Goal: Task Accomplishment & Management: Manage account settings

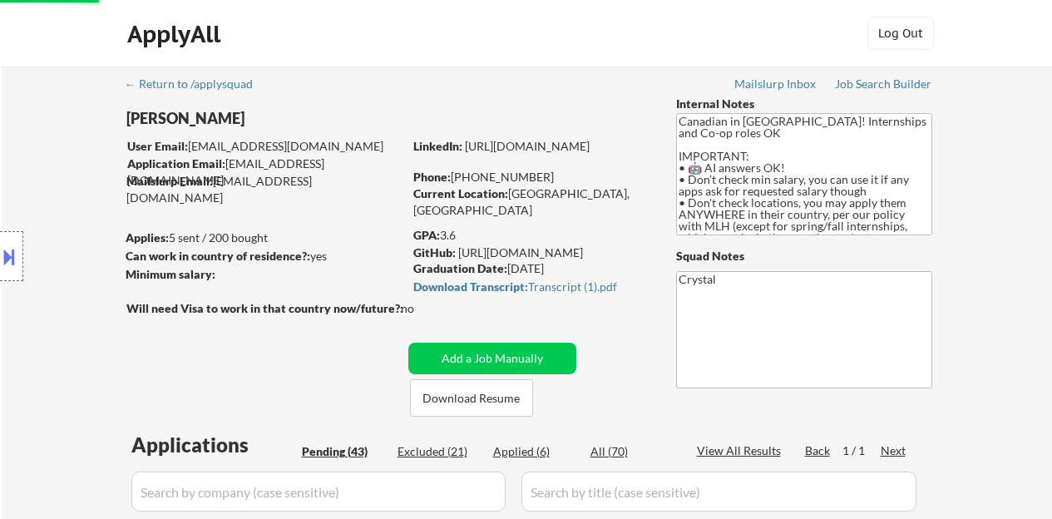
select select ""pending""
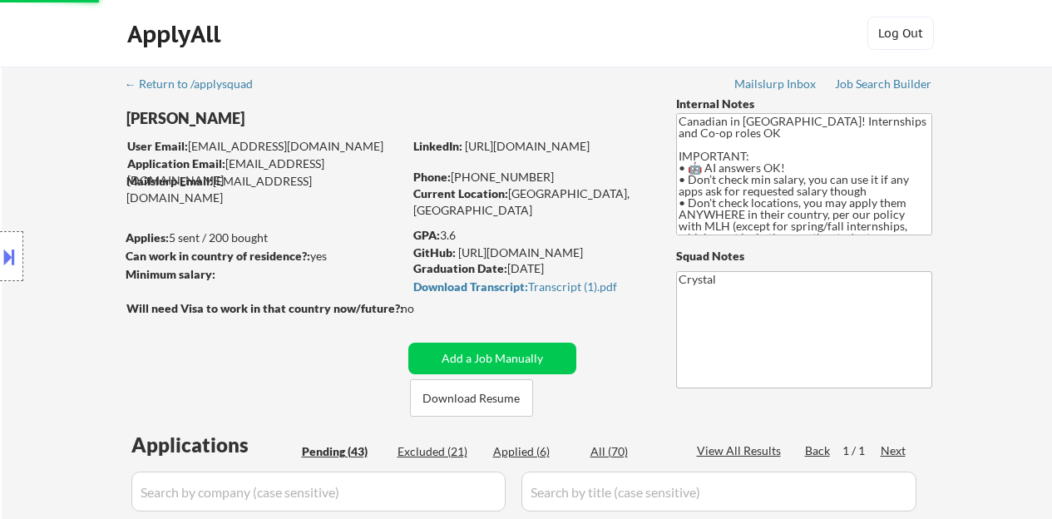
select select ""pending""
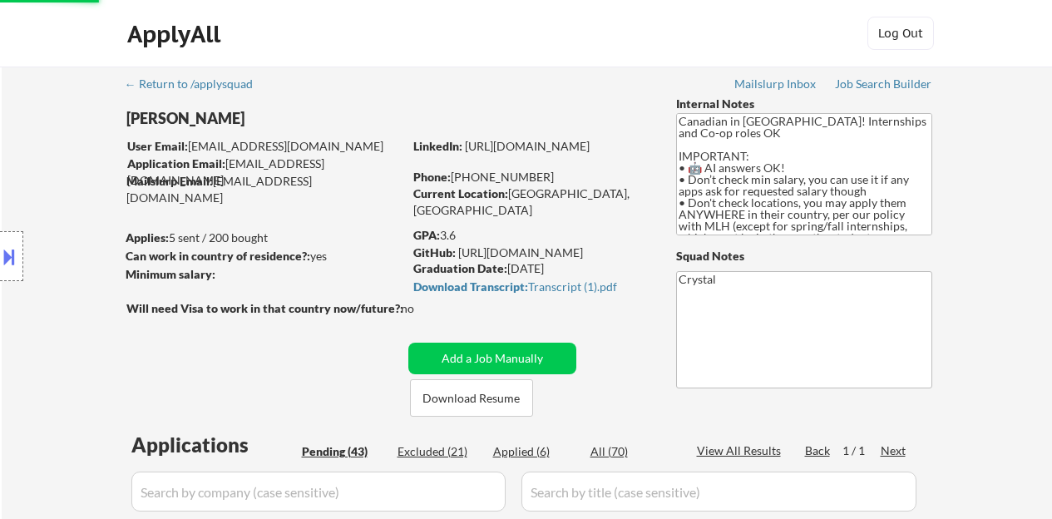
select select ""pending""
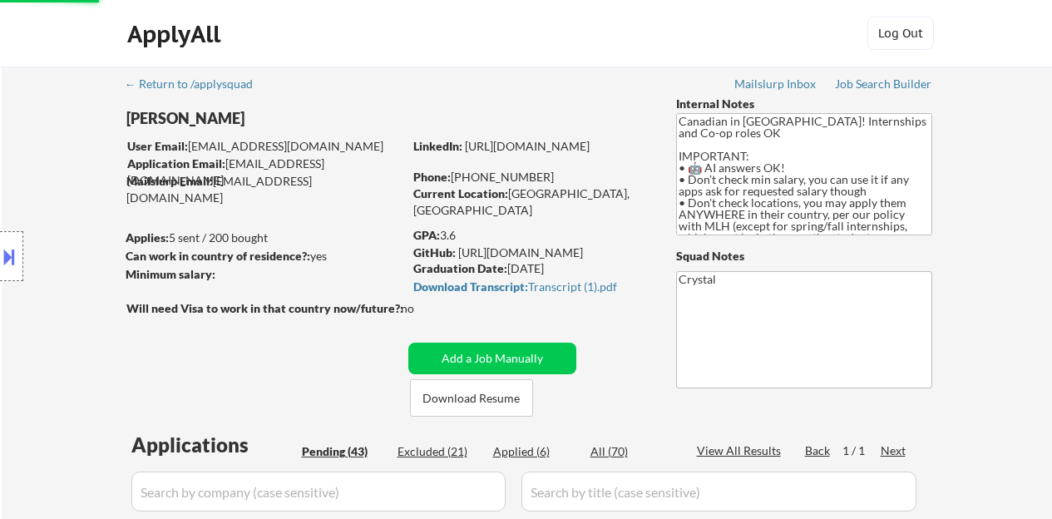
select select ""pending""
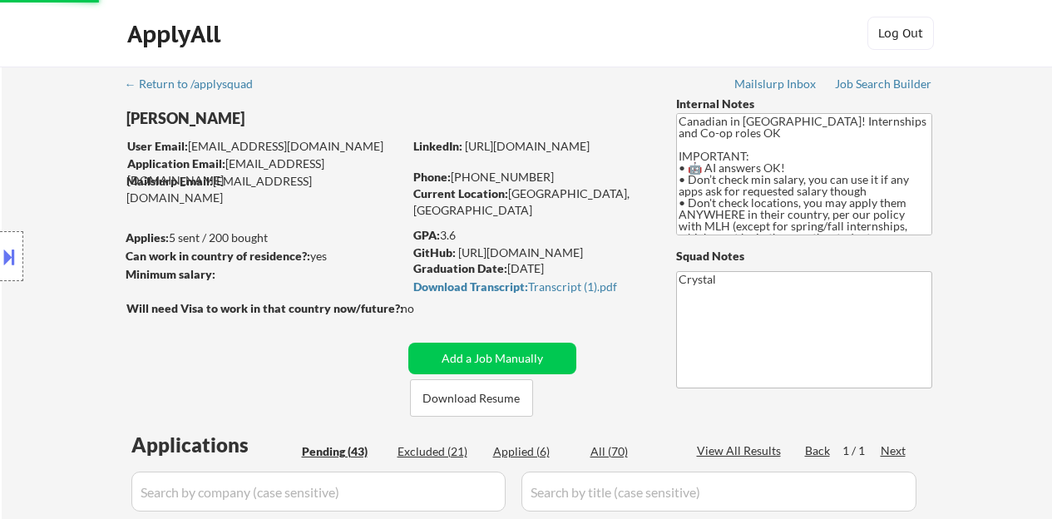
select select ""pending""
select select ""applied""
select select ""pending""
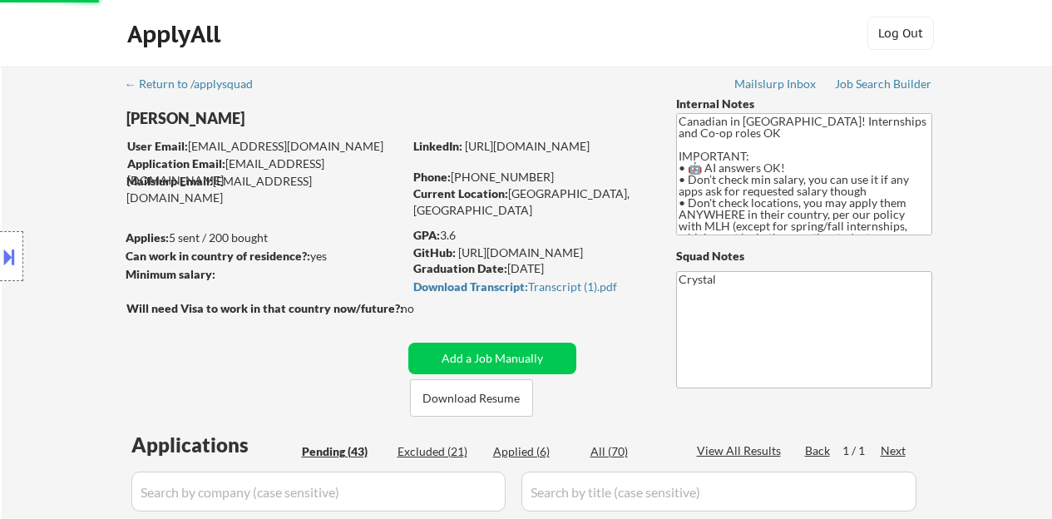
select select ""pending""
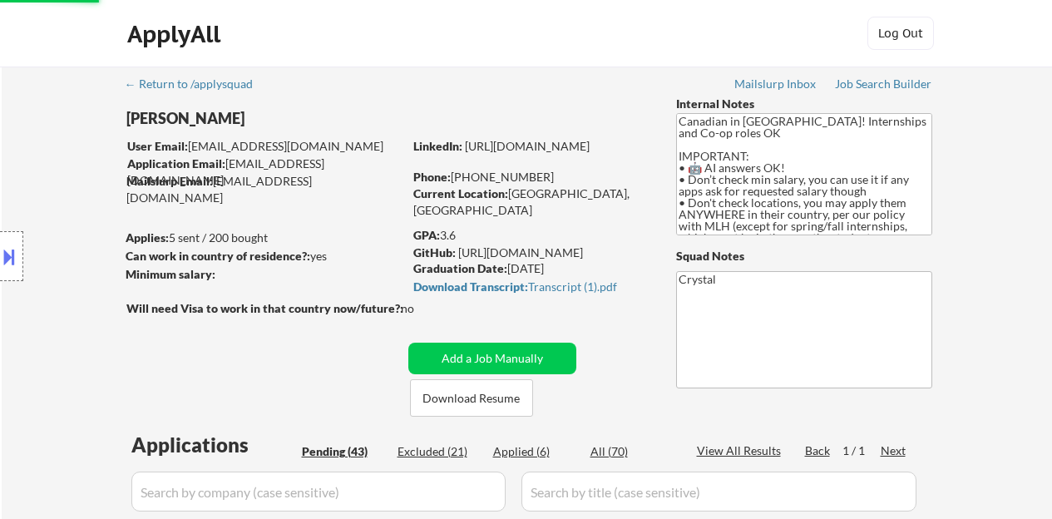
select select ""pending""
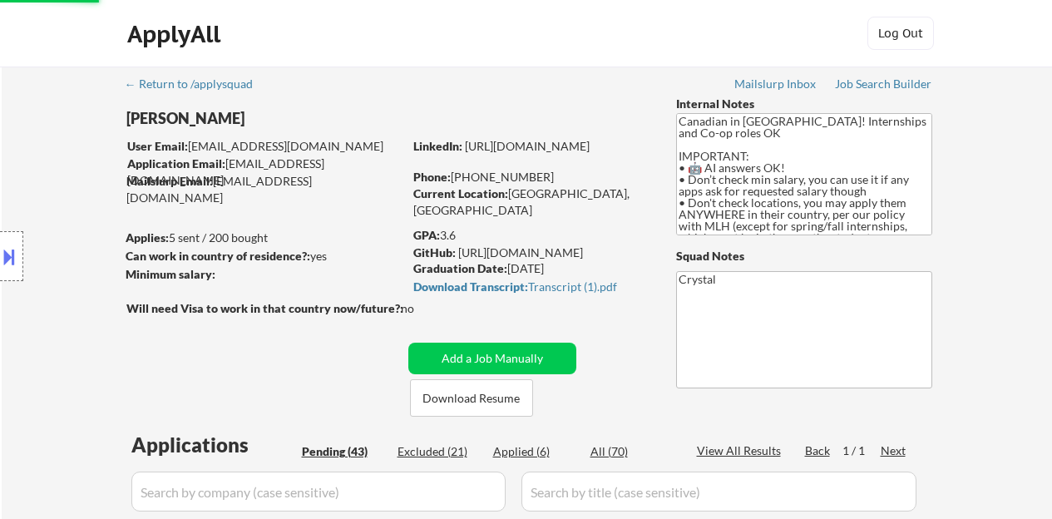
select select ""pending""
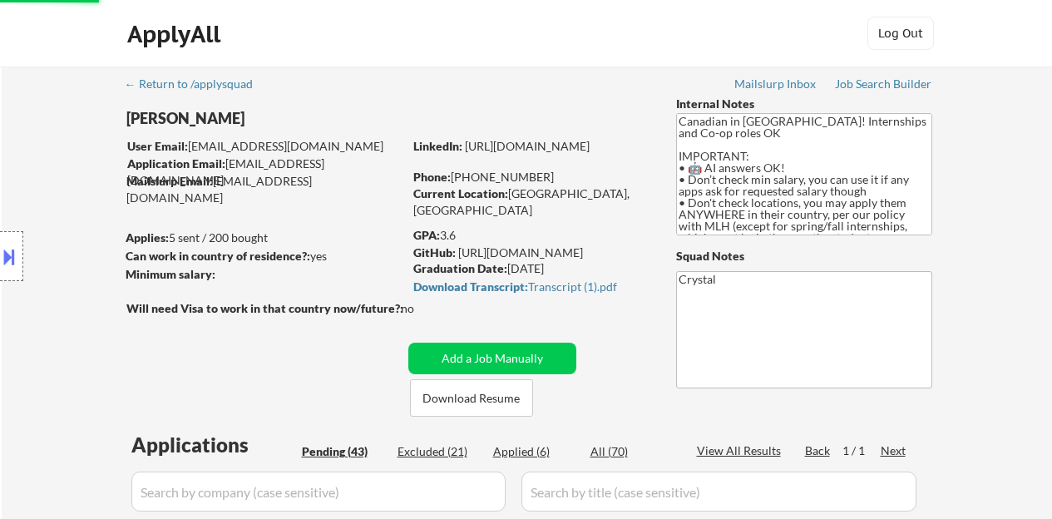
select select ""pending""
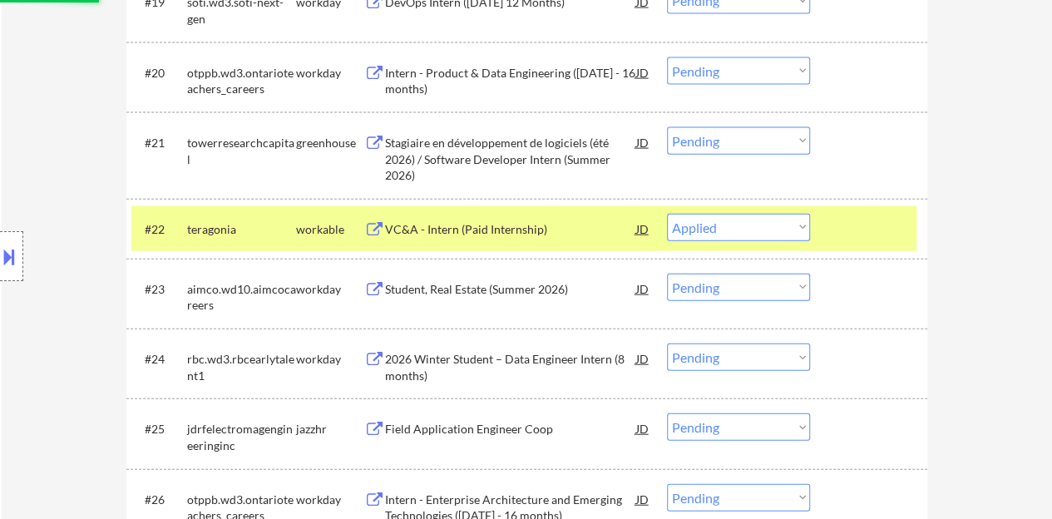
scroll to position [1829, 0]
select select ""pending""
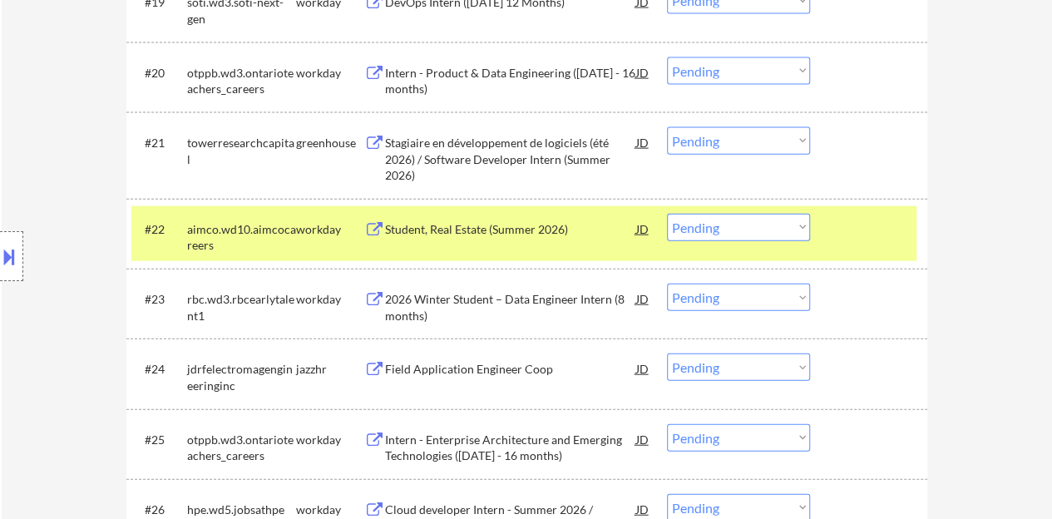
click at [886, 239] on div at bounding box center [870, 229] width 73 height 30
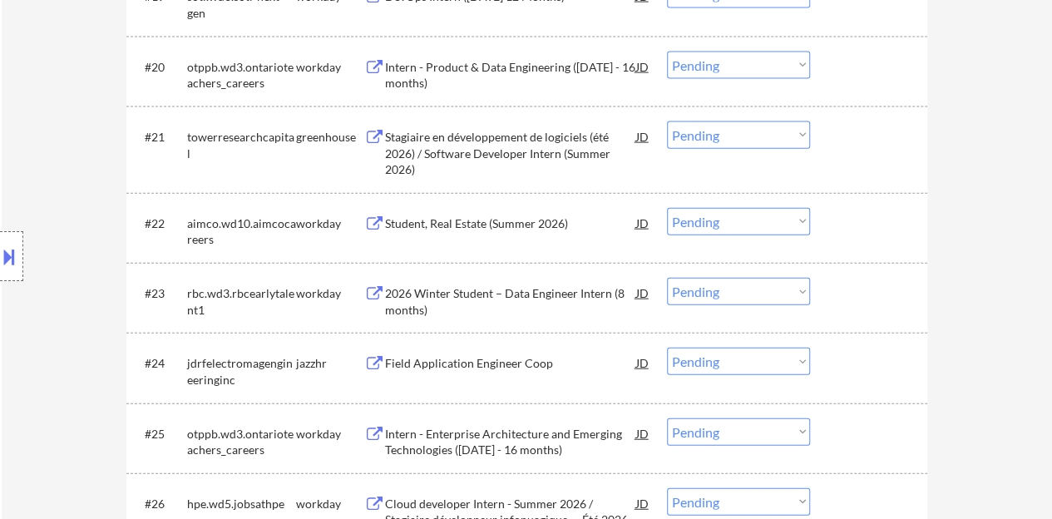
scroll to position [1995, 0]
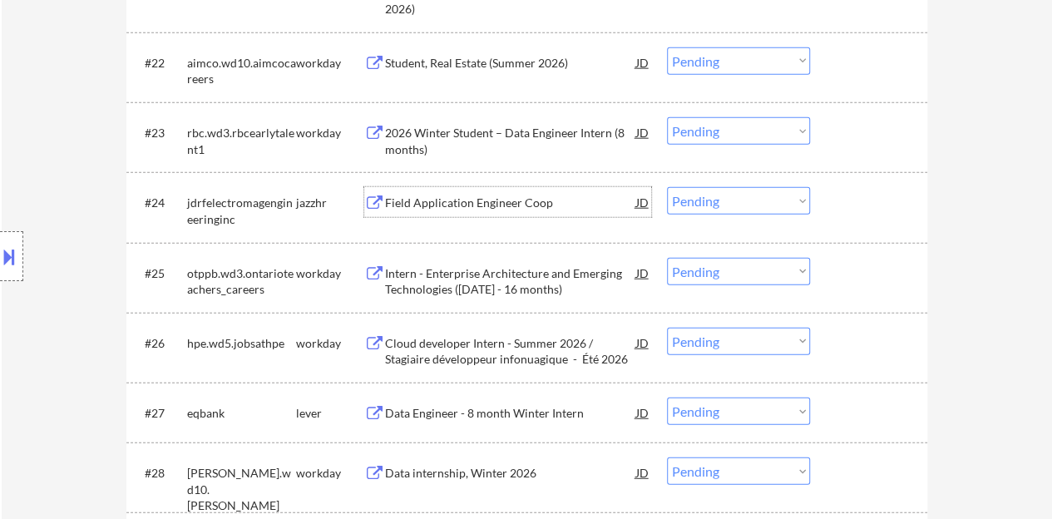
click at [500, 202] on div "Field Application Engineer Coop" at bounding box center [510, 203] width 251 height 17
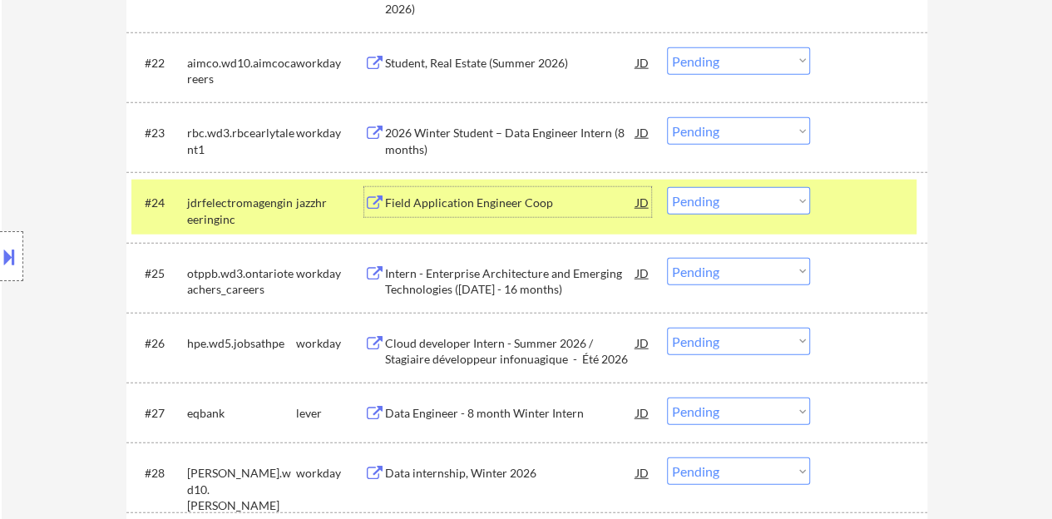
click at [737, 217] on div "#24 jdrfelectromagengineeringinc jazzhr Field Application Engineer Coop JD Choo…" at bounding box center [523, 207] width 785 height 55
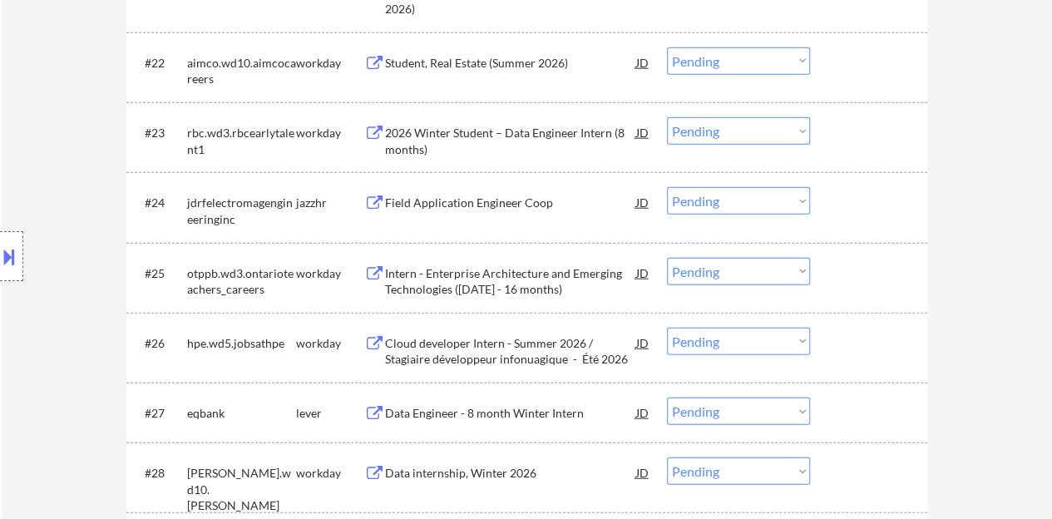
click at [733, 202] on select "Choose an option... Pending Applied Excluded (Questions) Excluded (Expired) Exc…" at bounding box center [738, 200] width 143 height 27
click at [667, 187] on select "Choose an option... Pending Applied Excluded (Questions) Excluded (Expired) Exc…" at bounding box center [738, 200] width 143 height 27
select select ""pending""
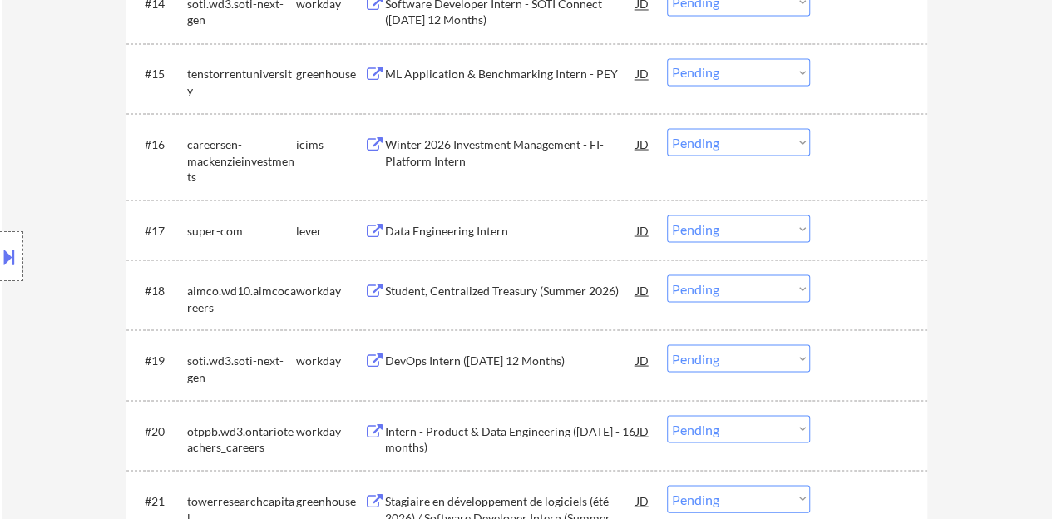
scroll to position [1497, 0]
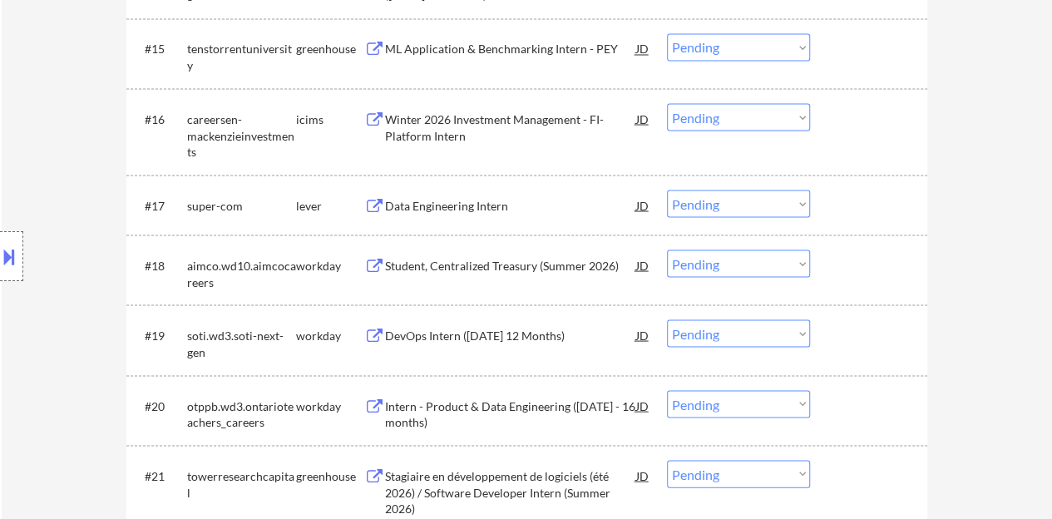
click at [488, 328] on div "DevOps Intern ([DATE] 12 Months)" at bounding box center [510, 335] width 251 height 17
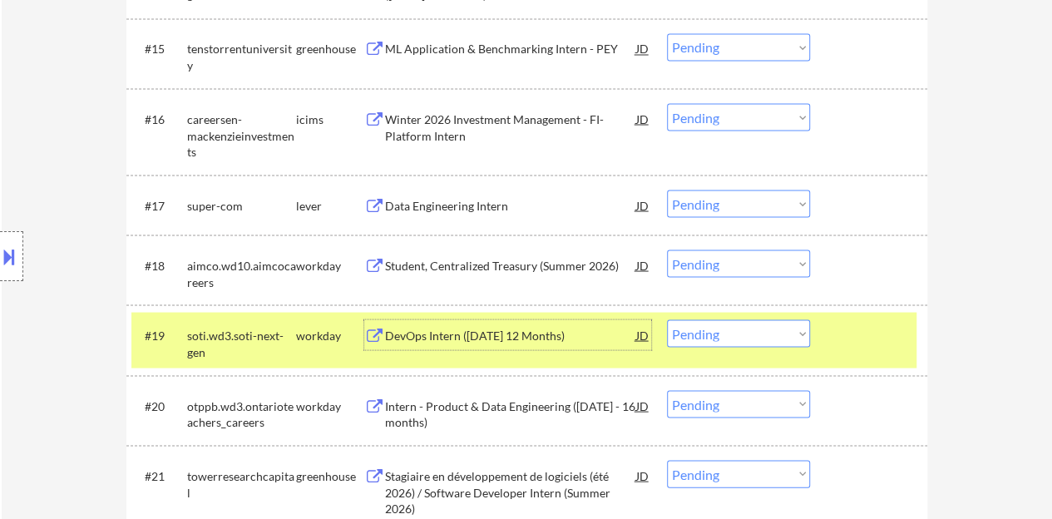
click at [746, 326] on select "Choose an option... Pending Applied Excluded (Questions) Excluded (Expired) Exc…" at bounding box center [738, 332] width 143 height 27
click at [667, 319] on select "Choose an option... Pending Applied Excluded (Questions) Excluded (Expired) Exc…" at bounding box center [738, 332] width 143 height 27
select select ""pending""
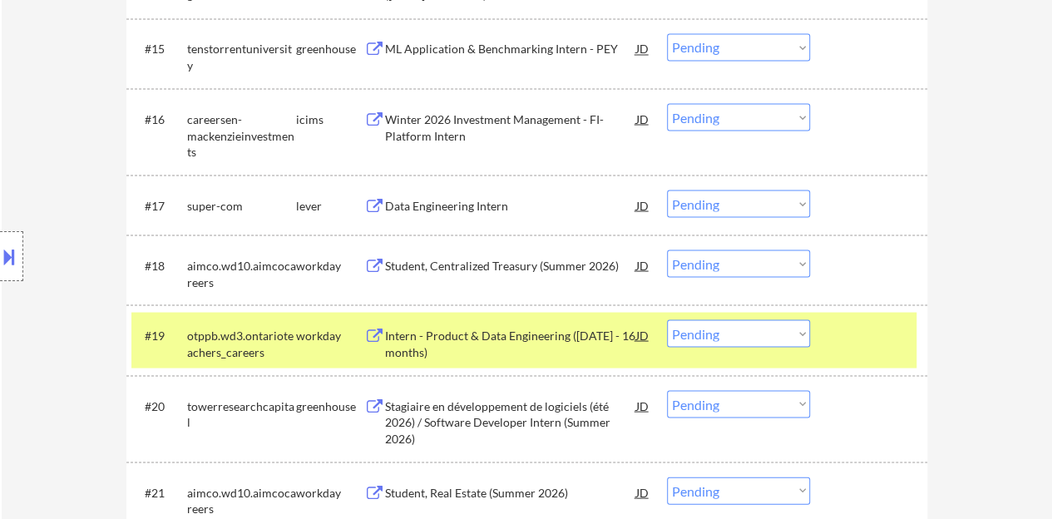
click at [865, 338] on div at bounding box center [870, 334] width 73 height 30
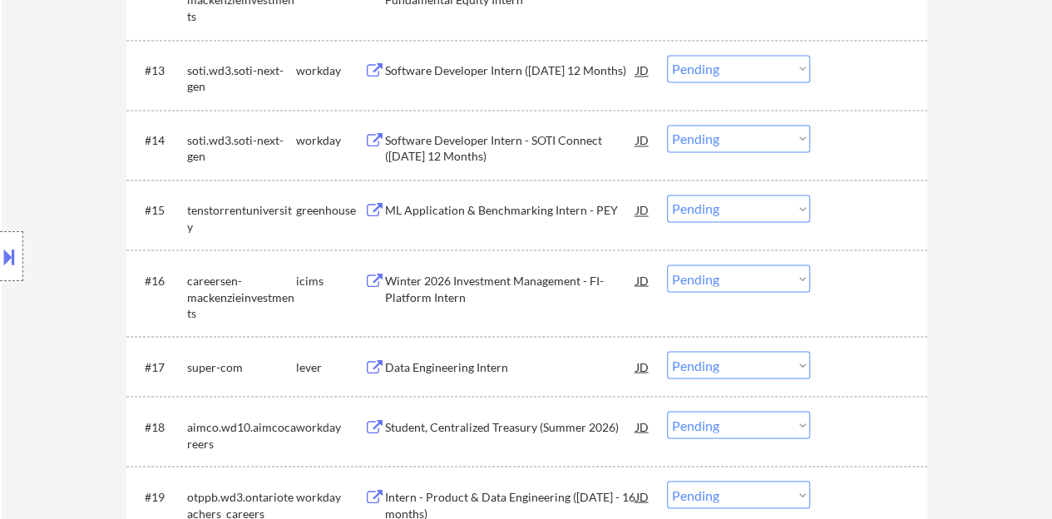
scroll to position [1330, 0]
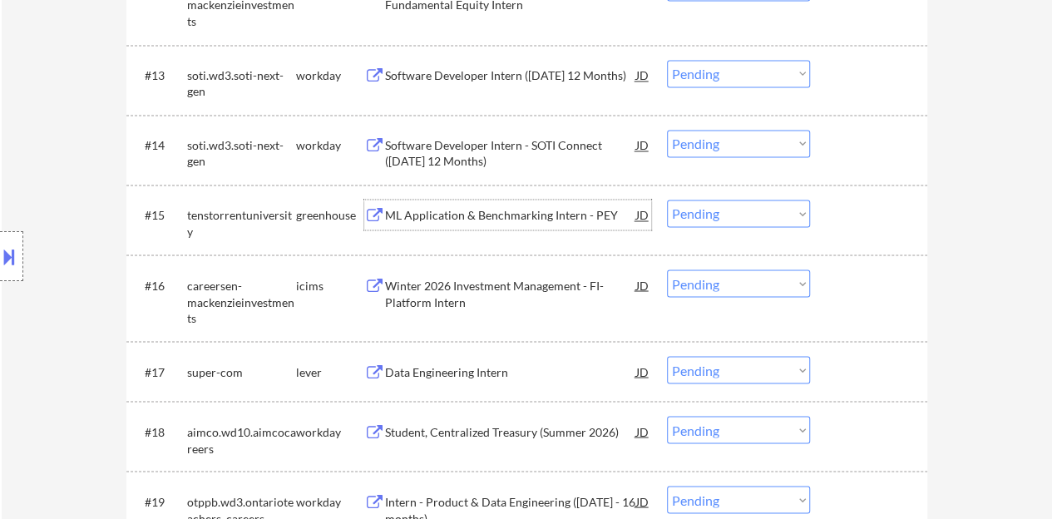
click at [510, 213] on div "ML Application & Benchmarking Intern - PEY" at bounding box center [510, 215] width 251 height 17
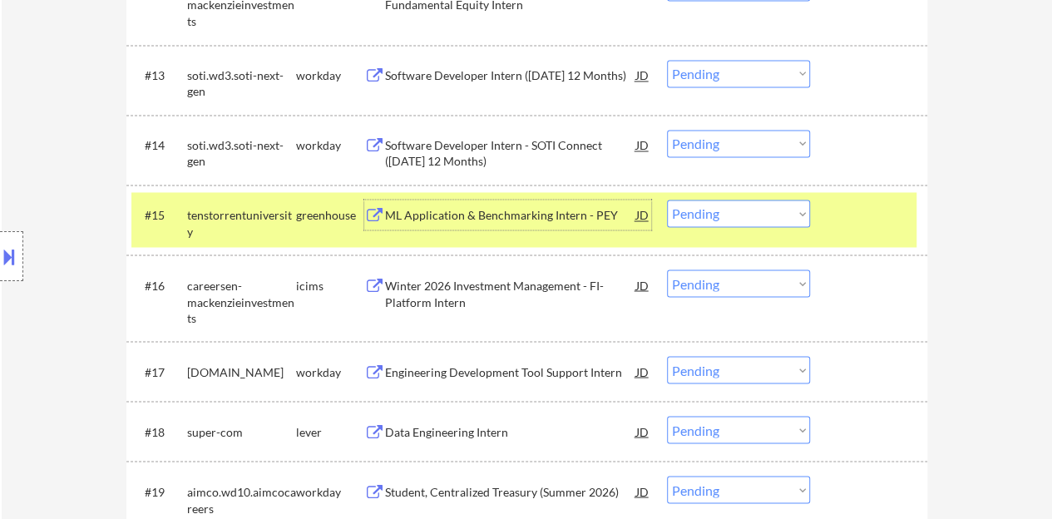
click at [732, 219] on select "Choose an option... Pending Applied Excluded (Questions) Excluded (Expired) Exc…" at bounding box center [738, 213] width 143 height 27
click at [667, 200] on select "Choose an option... Pending Applied Excluded (Questions) Excluded (Expired) Exc…" at bounding box center [738, 213] width 143 height 27
select select ""pending""
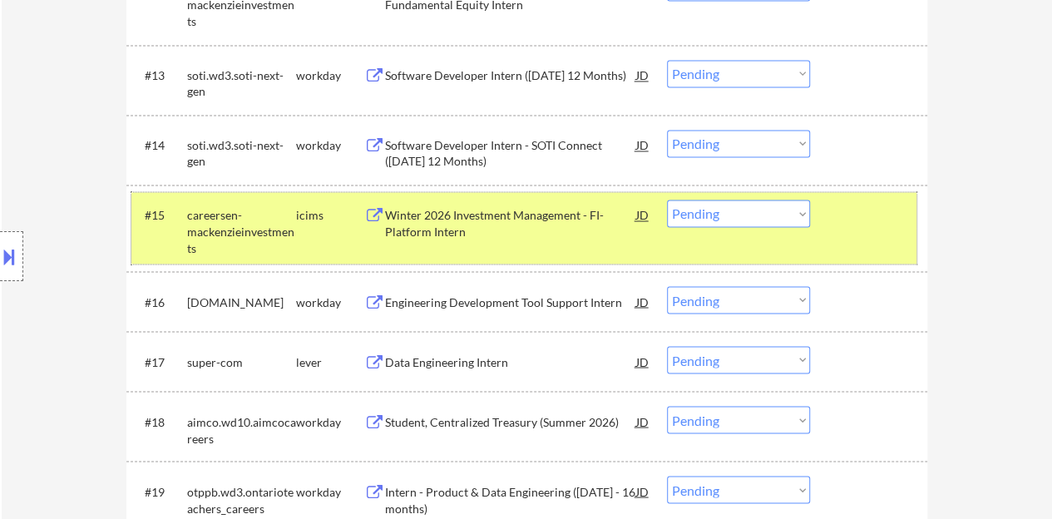
click at [860, 218] on div at bounding box center [870, 215] width 73 height 30
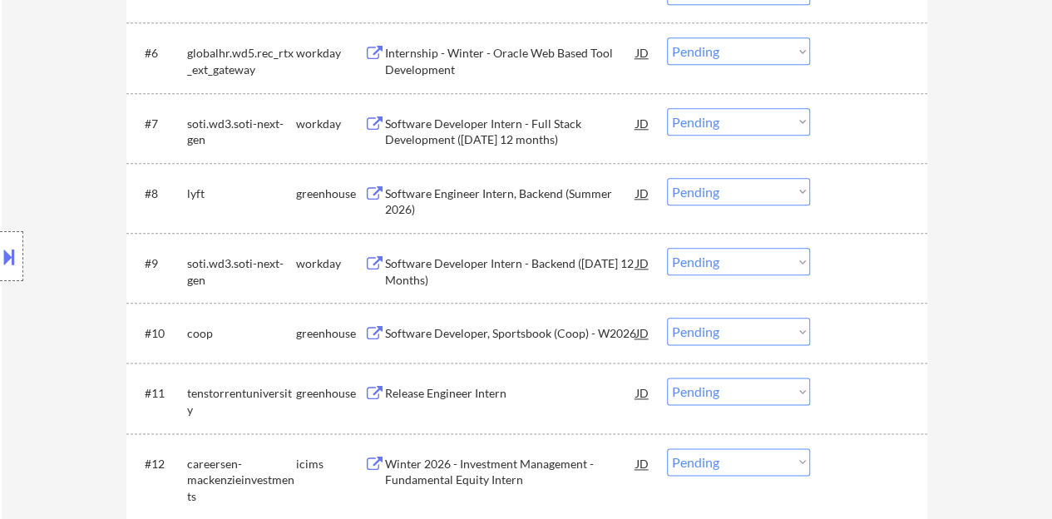
scroll to position [831, 0]
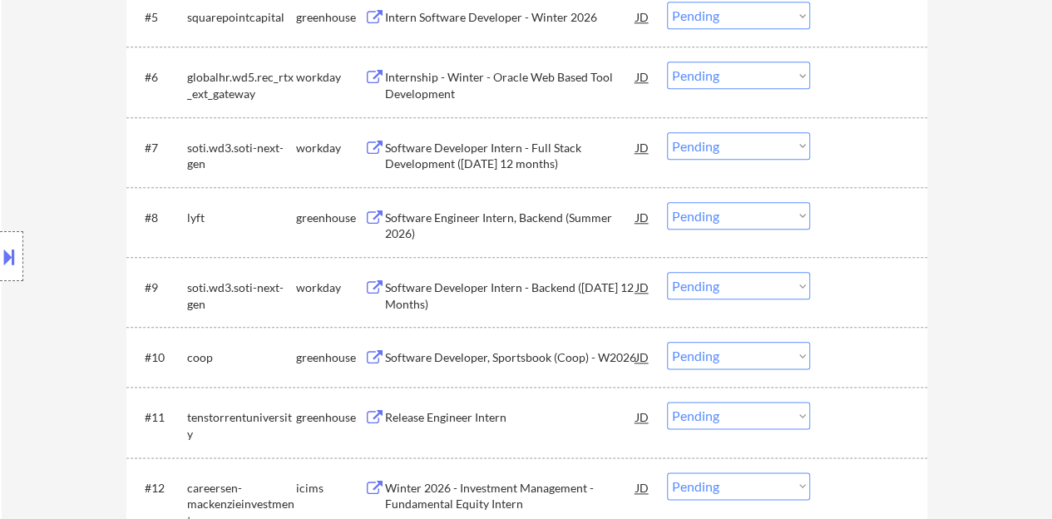
click at [539, 224] on div "Software Engineer Intern, Backend (Summer 2026)" at bounding box center [510, 226] width 251 height 32
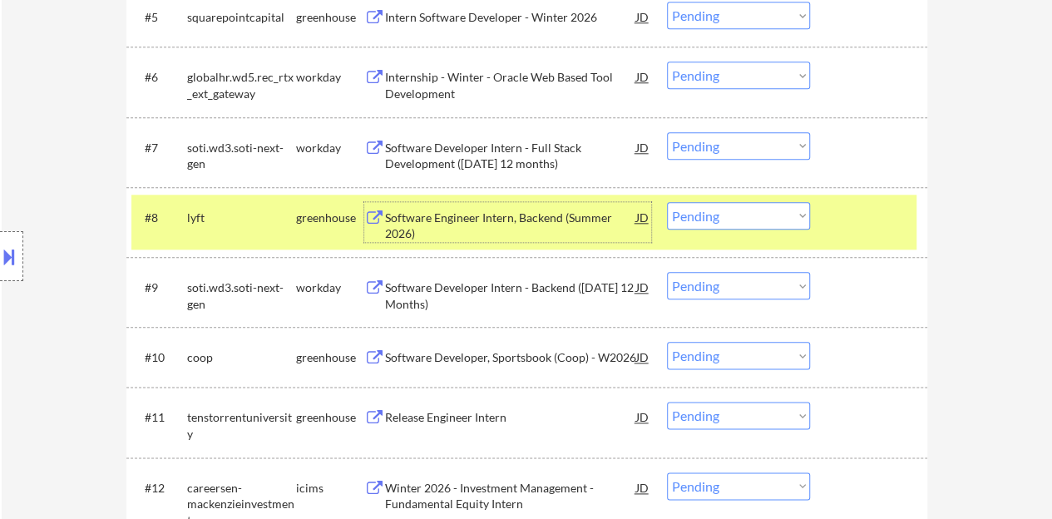
click at [736, 212] on select "Choose an option... Pending Applied Excluded (Questions) Excluded (Expired) Exc…" at bounding box center [738, 215] width 143 height 27
click at [667, 202] on select "Choose an option... Pending Applied Excluded (Questions) Excluded (Expired) Exc…" at bounding box center [738, 215] width 143 height 27
select select ""pending""
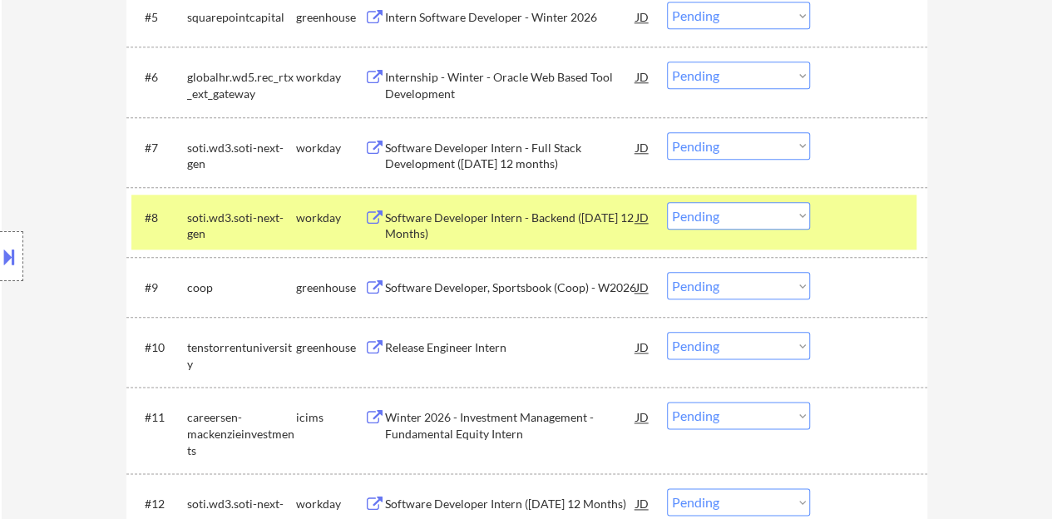
click at [904, 192] on div "#8 soti.wd3.soti-next-gen workday Software Developer Intern - Backend (January …" at bounding box center [526, 222] width 801 height 70
click at [892, 227] on div at bounding box center [870, 217] width 73 height 30
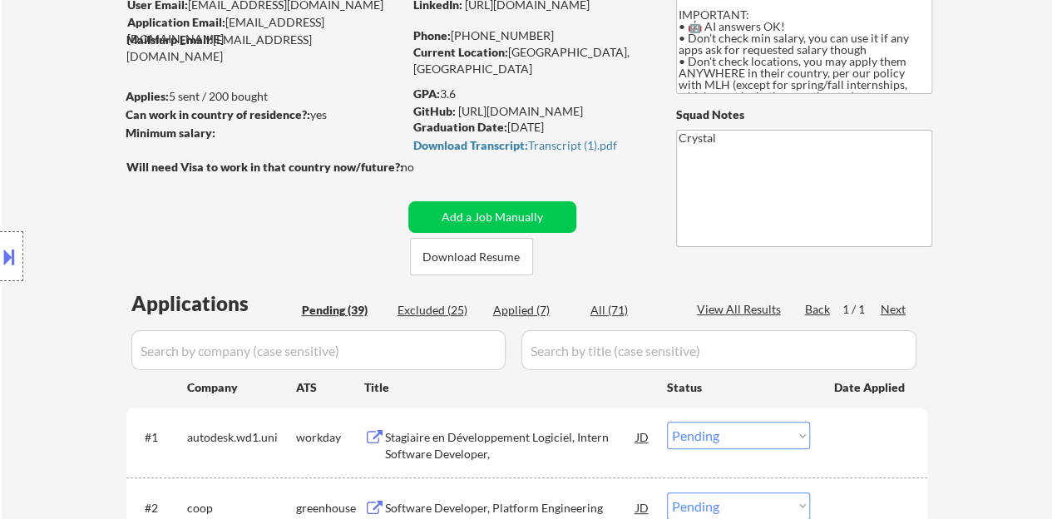
scroll to position [166, 0]
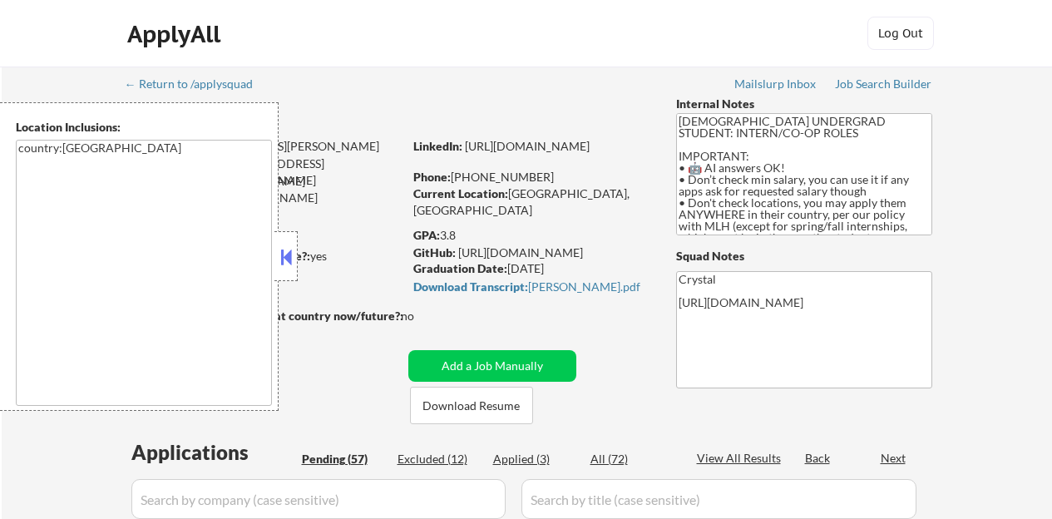
select select ""pending""
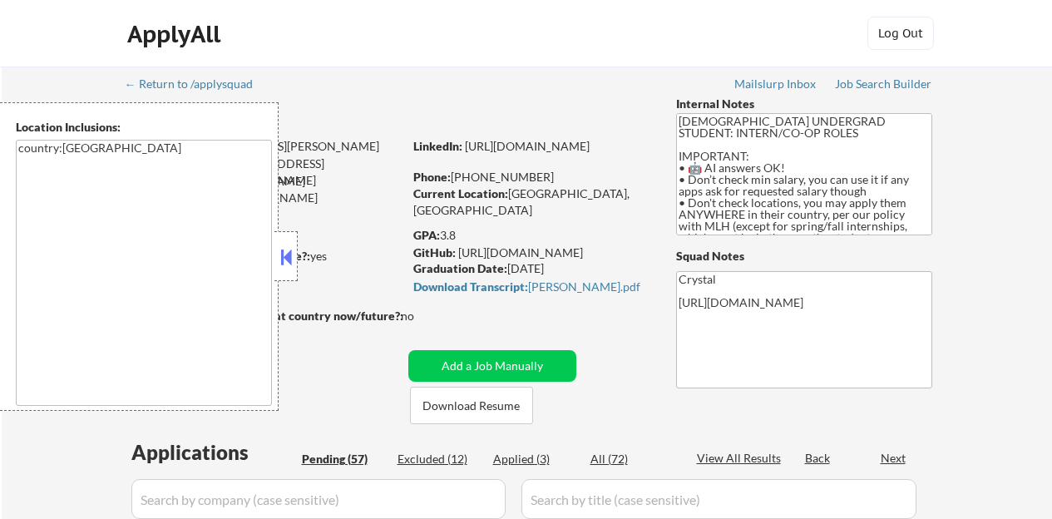
select select ""pending""
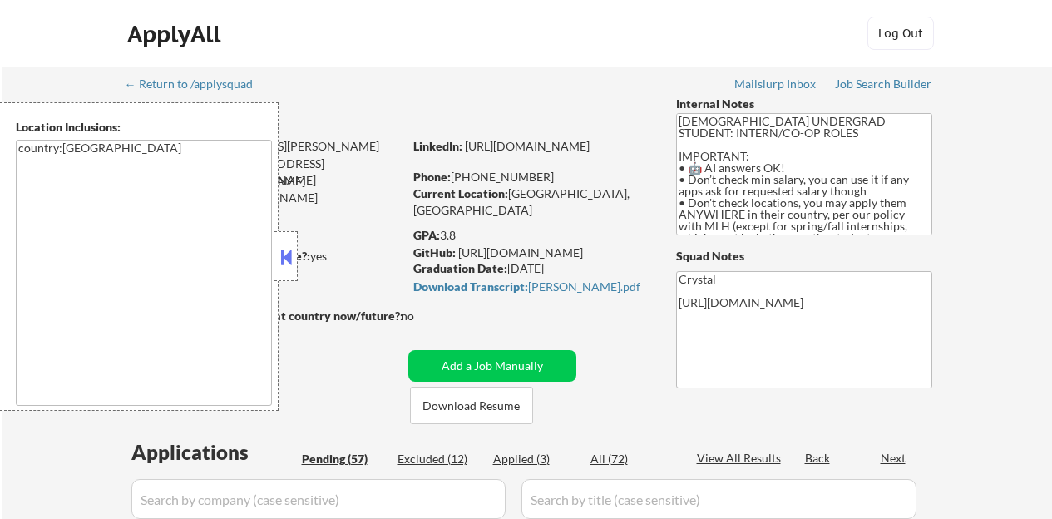
select select ""pending""
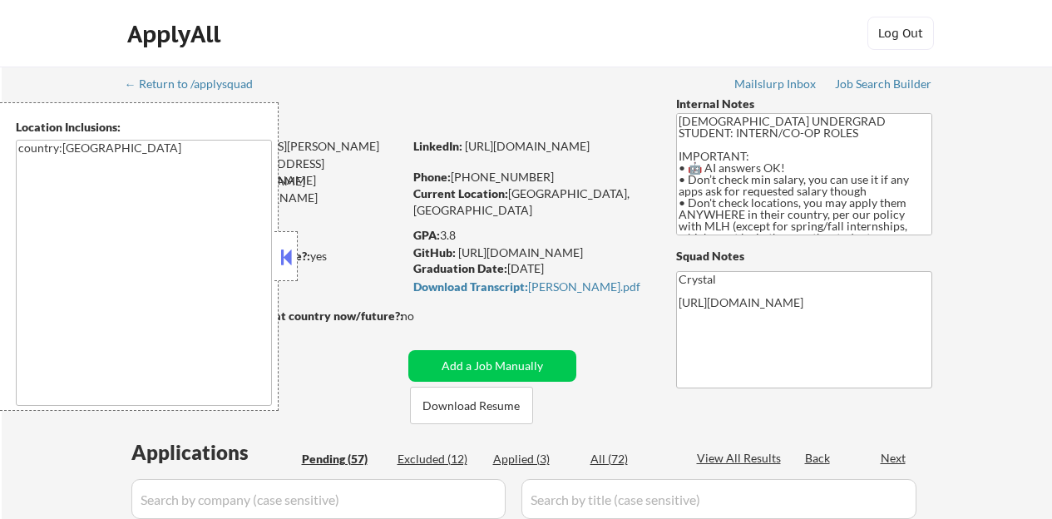
select select ""pending""
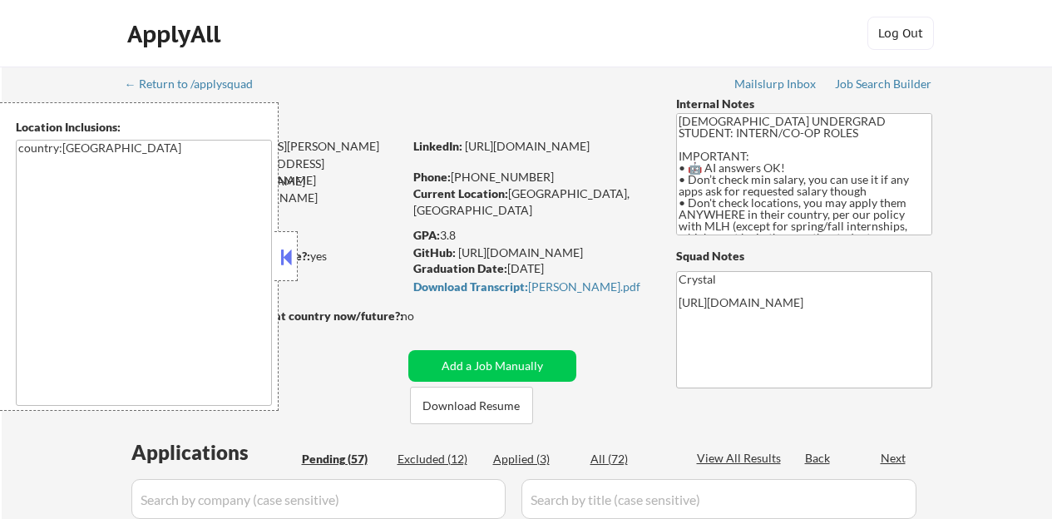
select select ""pending""
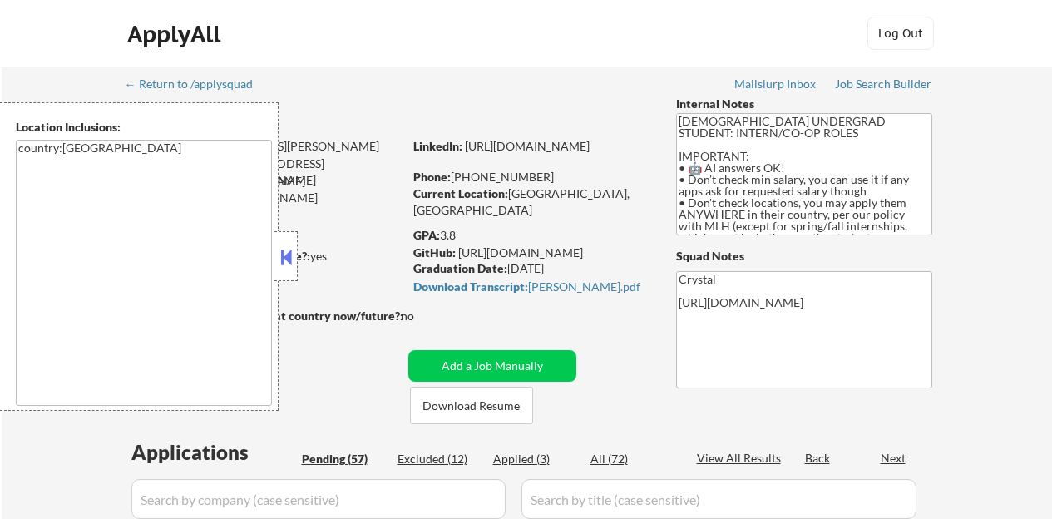
select select ""pending""
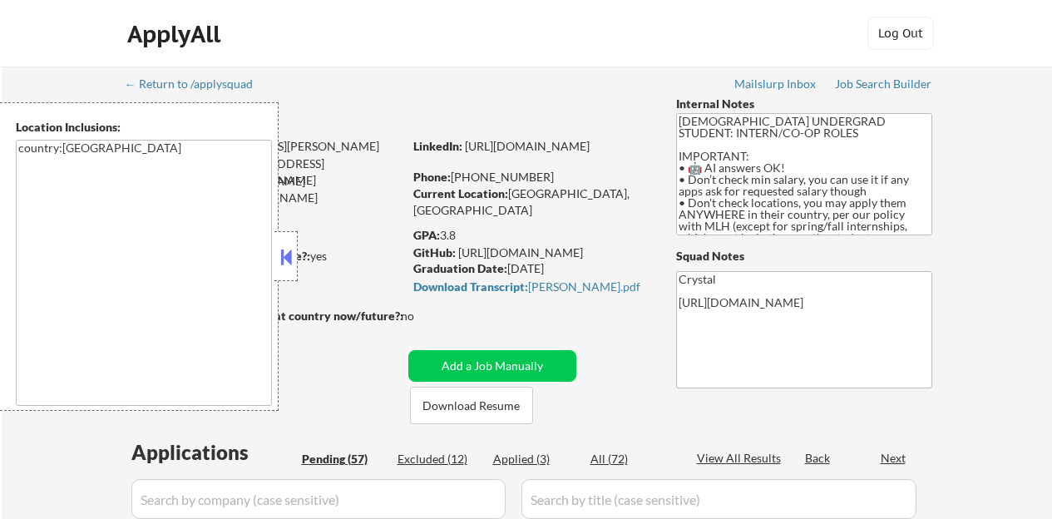
select select ""pending""
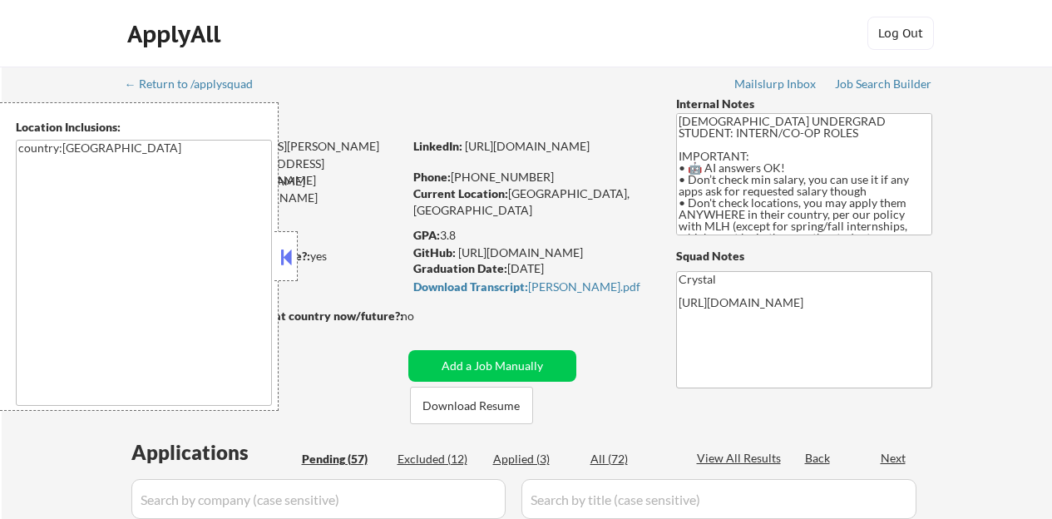
select select ""pending""
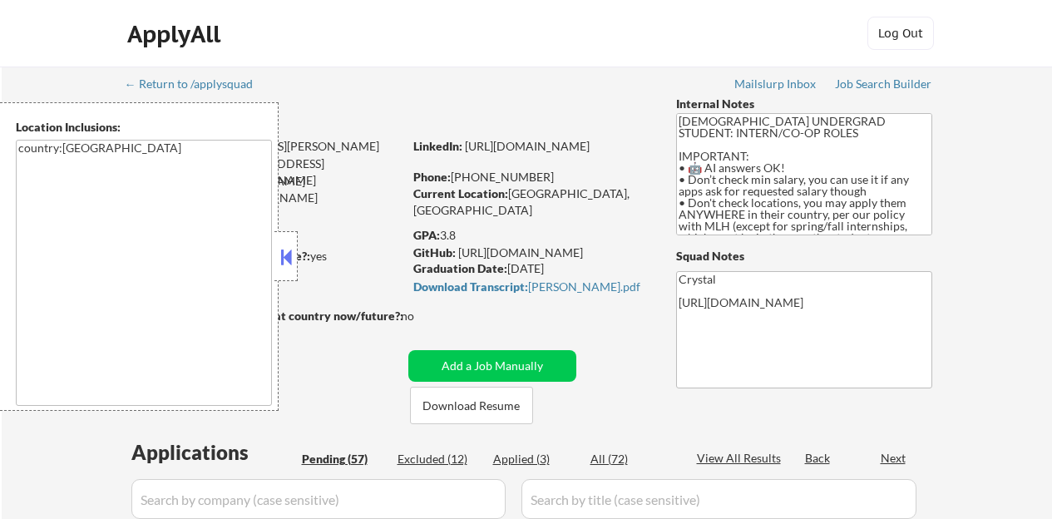
select select ""pending""
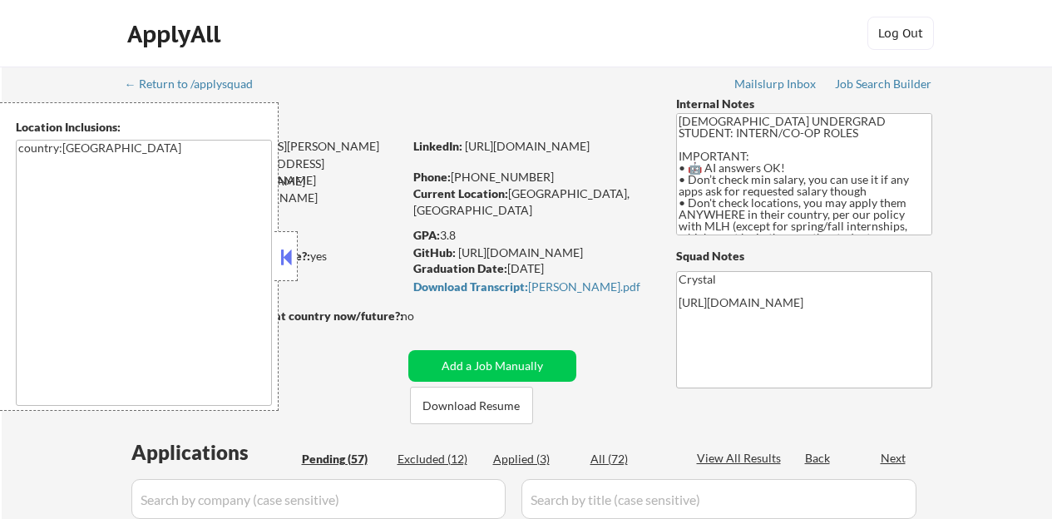
select select ""pending""
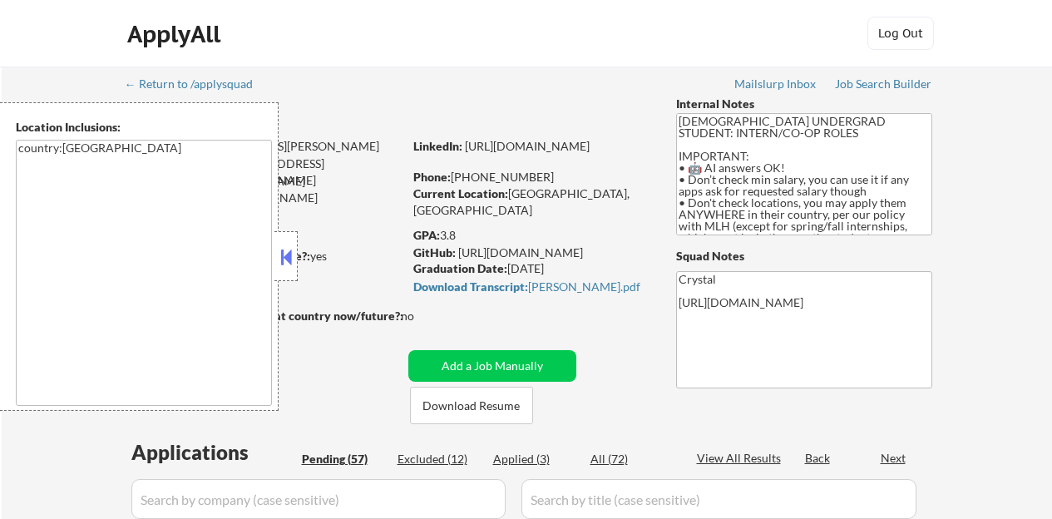
select select ""pending""
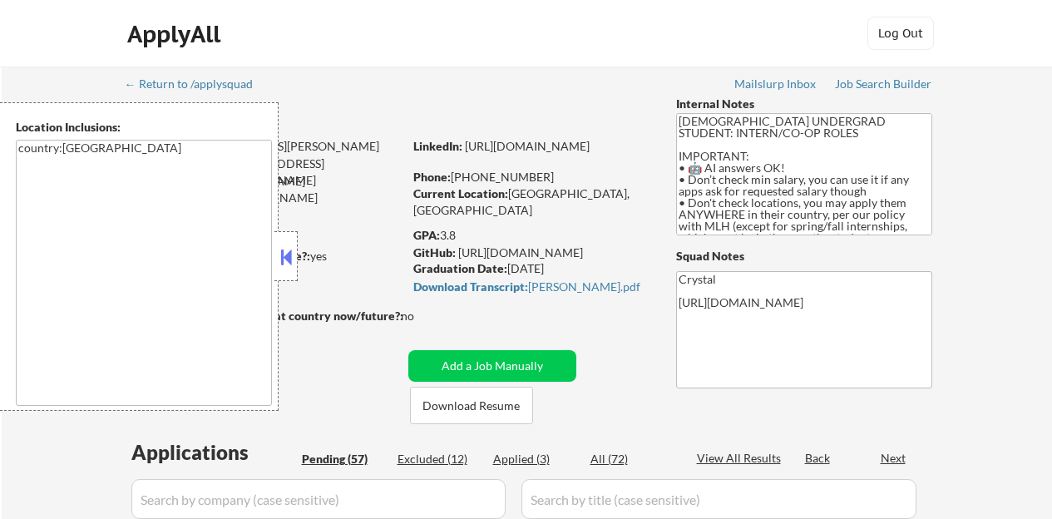
select select ""pending""
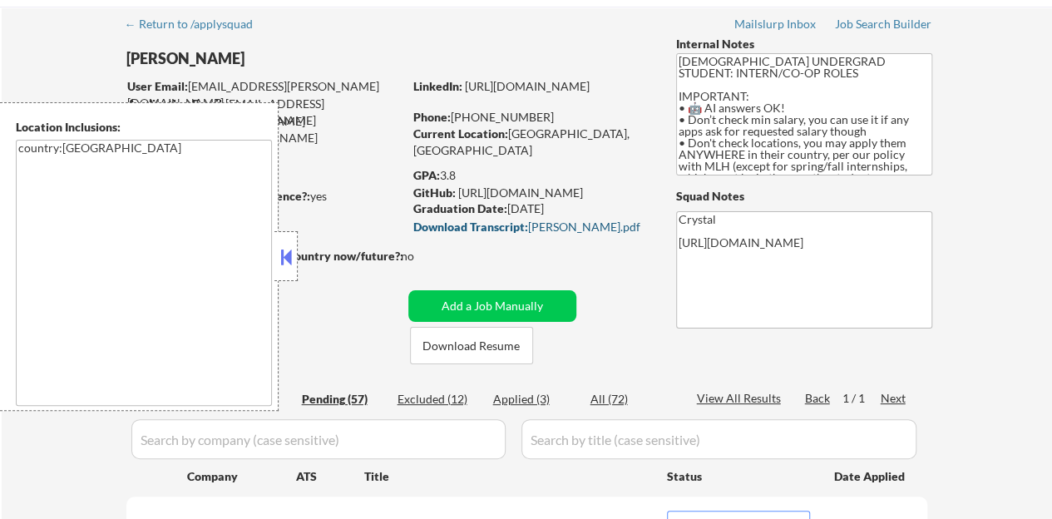
scroll to position [83, 0]
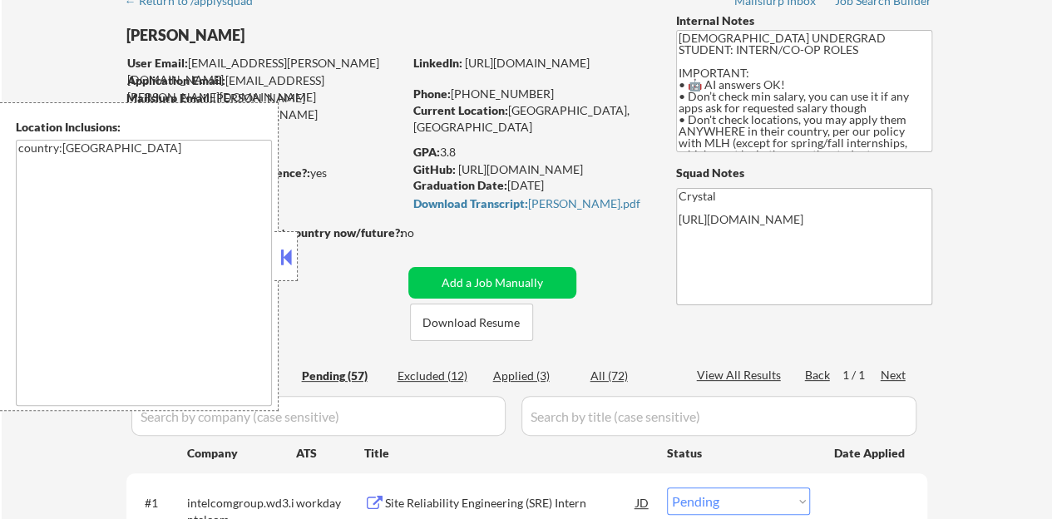
click at [284, 255] on button at bounding box center [286, 256] width 18 height 25
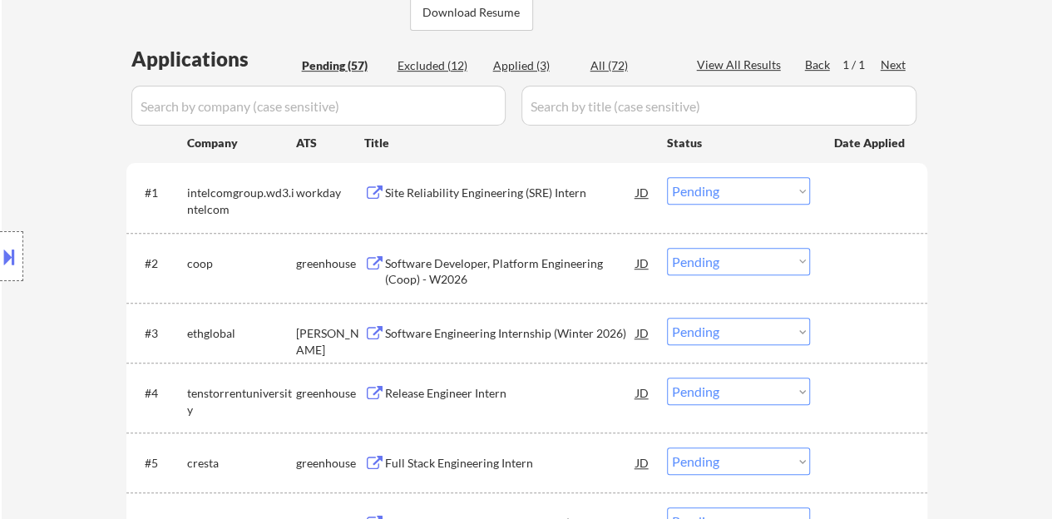
scroll to position [416, 0]
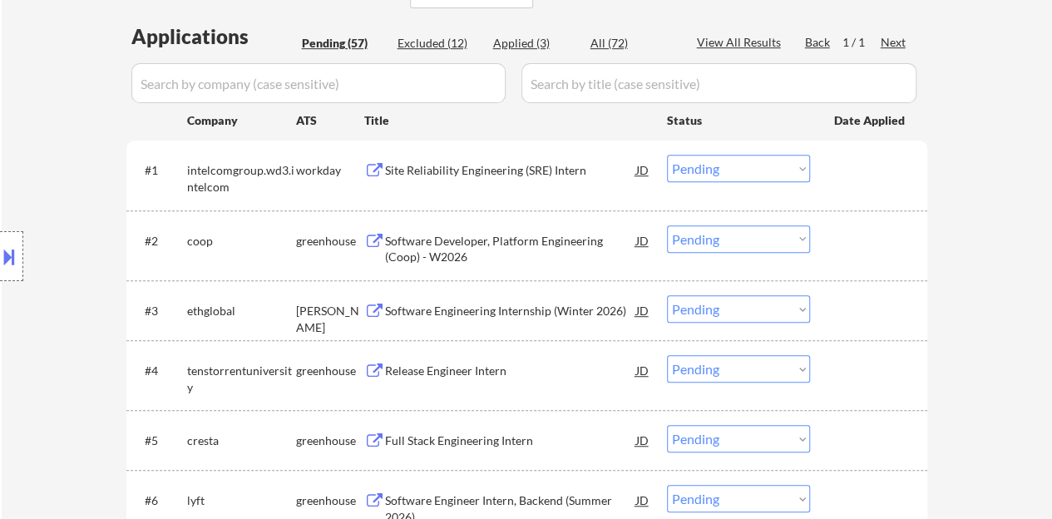
click at [470, 170] on div "Site Reliability Engineering (SRE) Intern" at bounding box center [510, 170] width 251 height 17
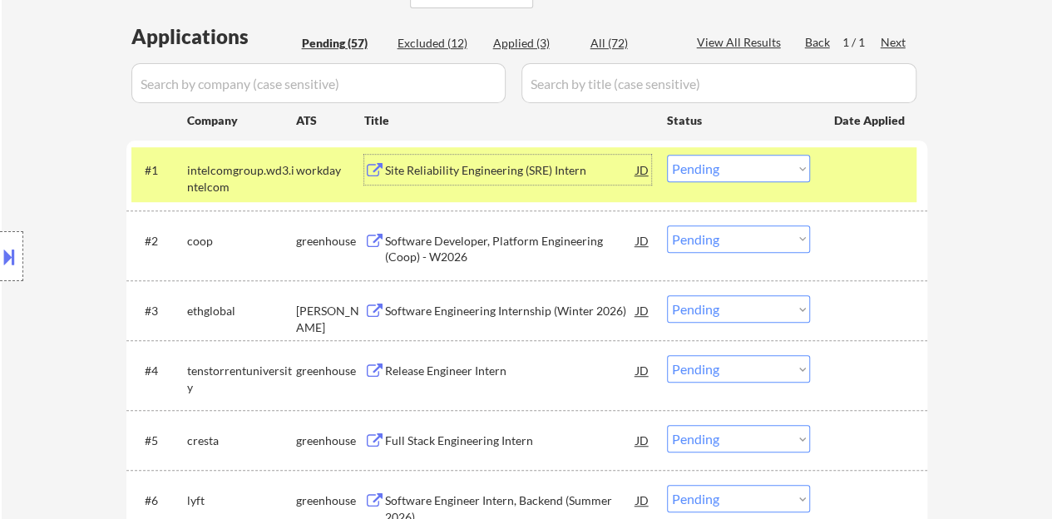
click at [711, 162] on select "Choose an option... Pending Applied Excluded (Questions) Excluded (Expired) Exc…" at bounding box center [738, 168] width 143 height 27
click at [667, 155] on select "Choose an option... Pending Applied Excluded (Questions) Excluded (Expired) Exc…" at bounding box center [738, 168] width 143 height 27
select select ""pending""
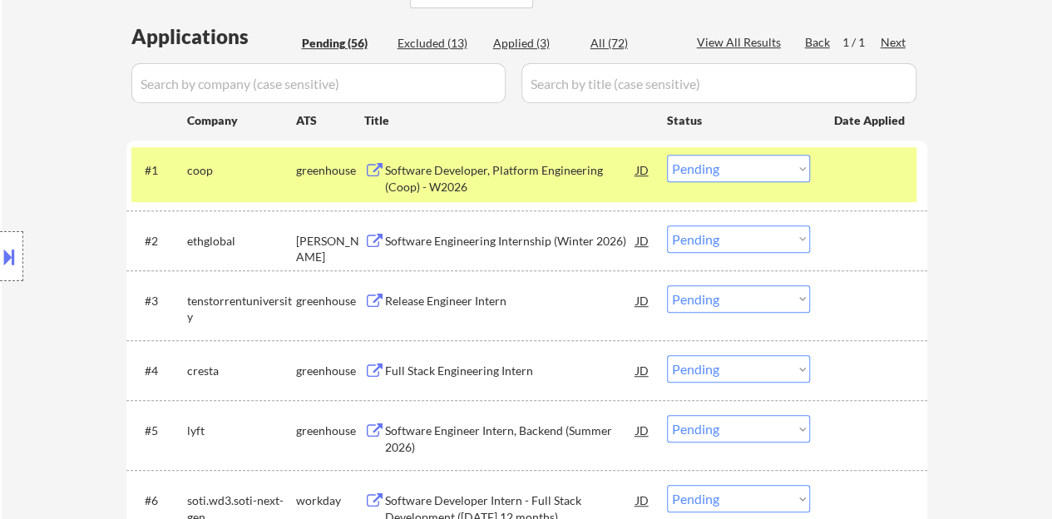
click at [865, 181] on div at bounding box center [870, 170] width 73 height 30
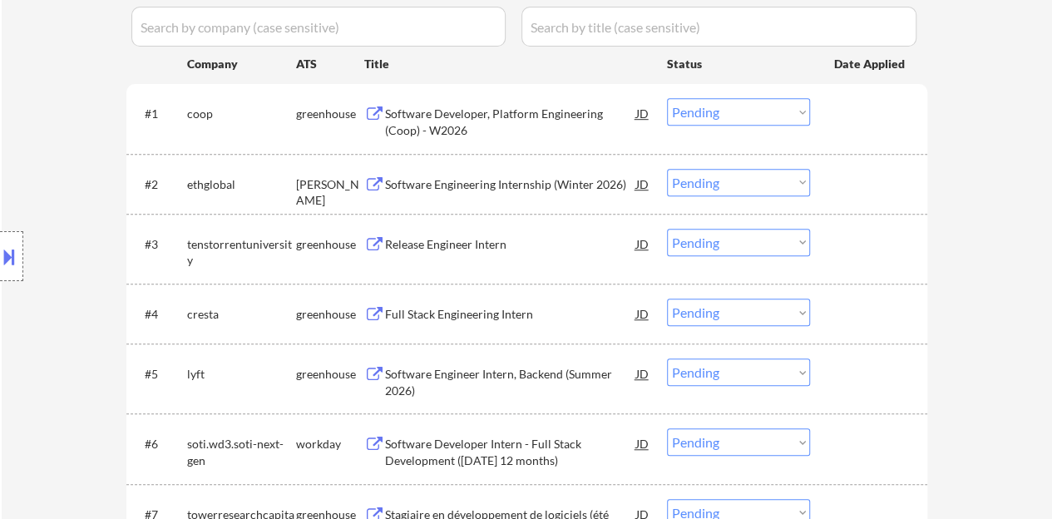
scroll to position [499, 0]
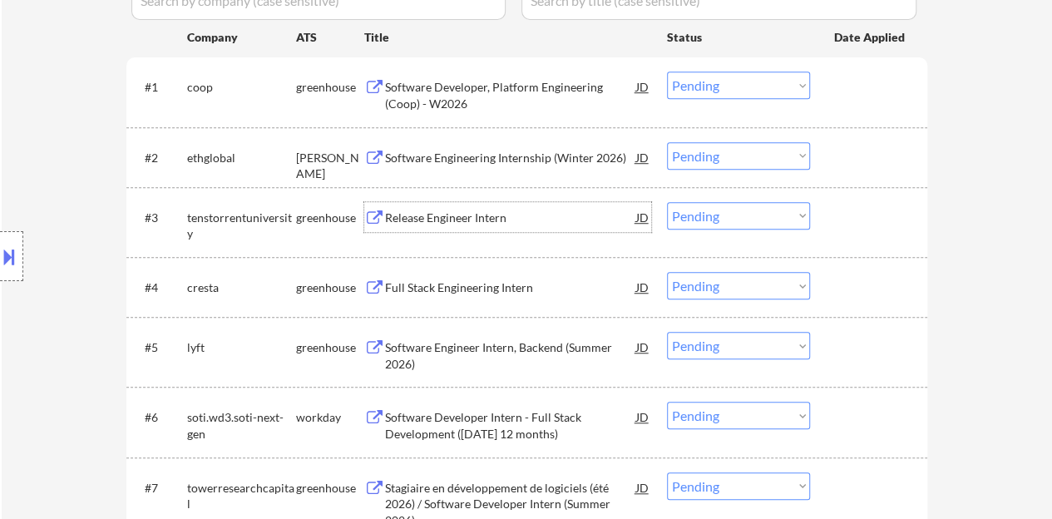
click at [466, 218] on div "Release Engineer Intern" at bounding box center [510, 218] width 251 height 17
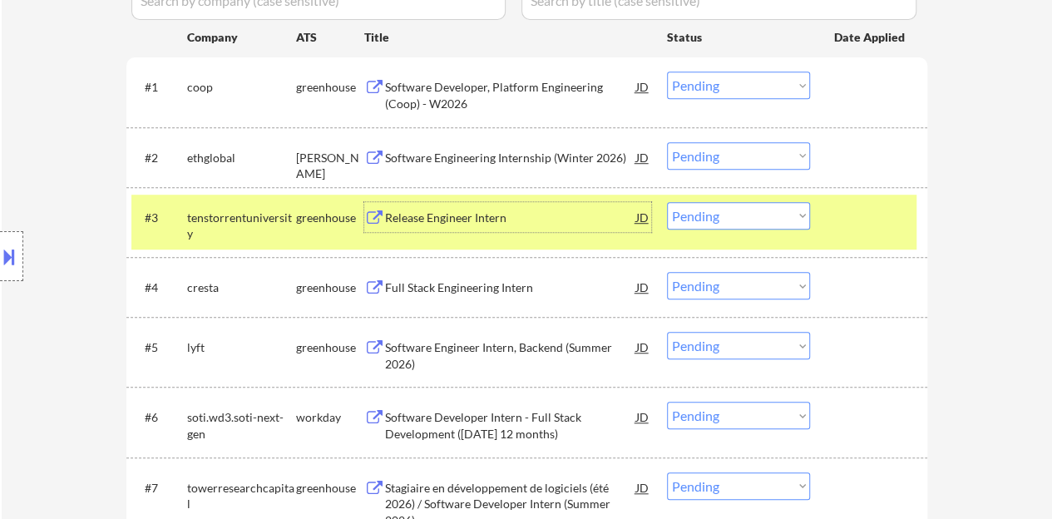
click at [888, 220] on div at bounding box center [870, 217] width 73 height 30
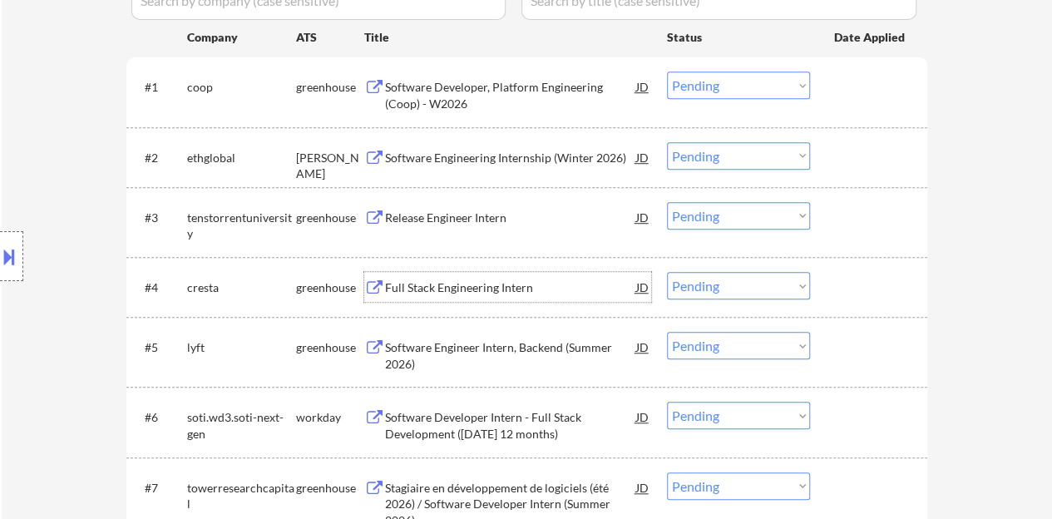
click at [496, 287] on div "Full Stack Engineering Intern" at bounding box center [510, 287] width 251 height 17
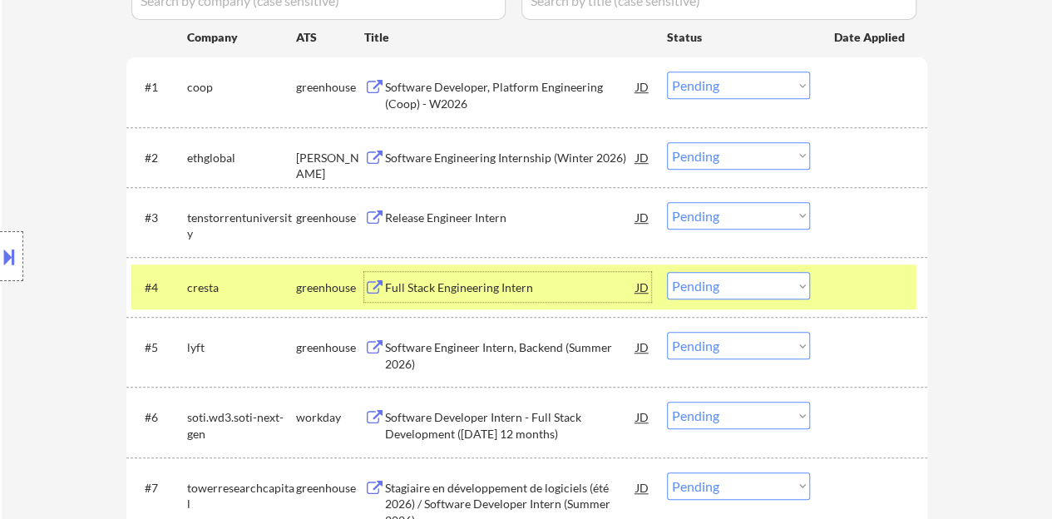
click at [773, 279] on select "Choose an option... Pending Applied Excluded (Questions) Excluded (Expired) Exc…" at bounding box center [738, 285] width 143 height 27
click at [667, 272] on select "Choose an option... Pending Applied Excluded (Questions) Excluded (Expired) Exc…" at bounding box center [738, 285] width 143 height 27
select select ""pending""
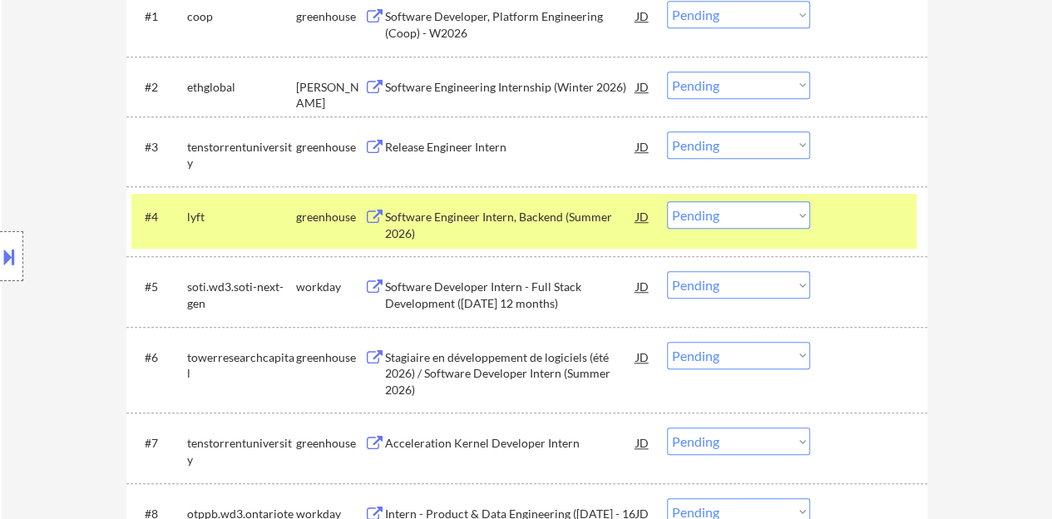
scroll to position [582, 0]
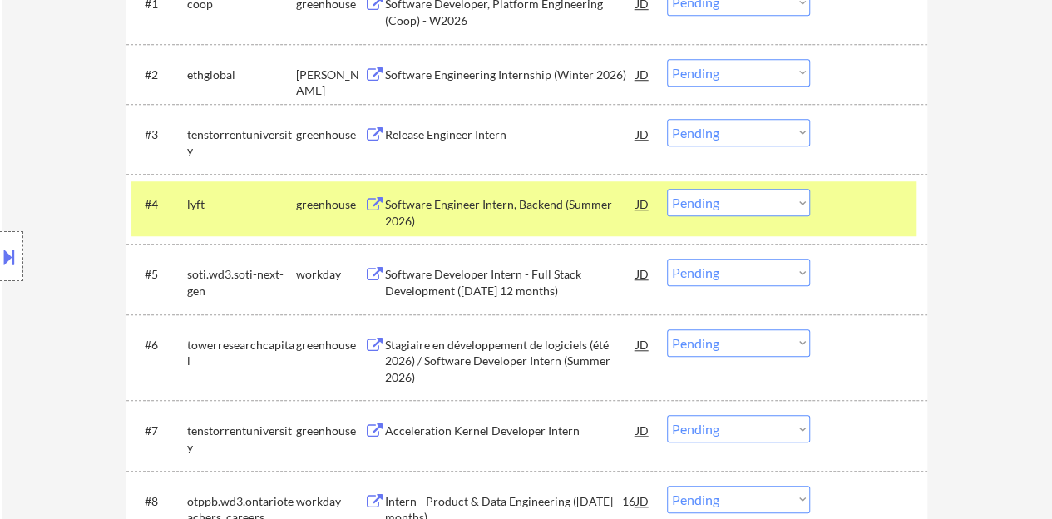
click at [878, 235] on div "#4 lyft greenhouse Software Engineer Intern, Backend (Summer 2026) JD Choose an…" at bounding box center [523, 208] width 785 height 55
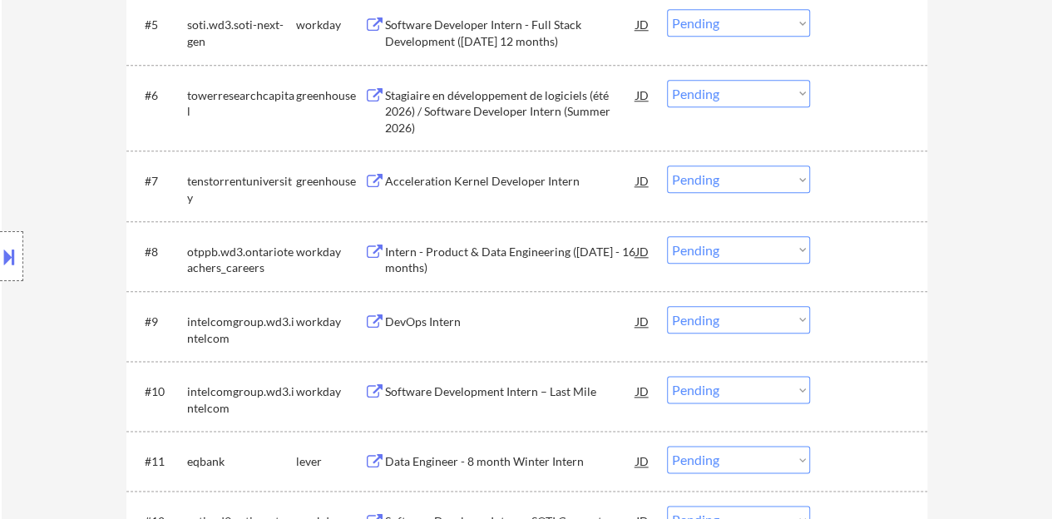
scroll to position [915, 0]
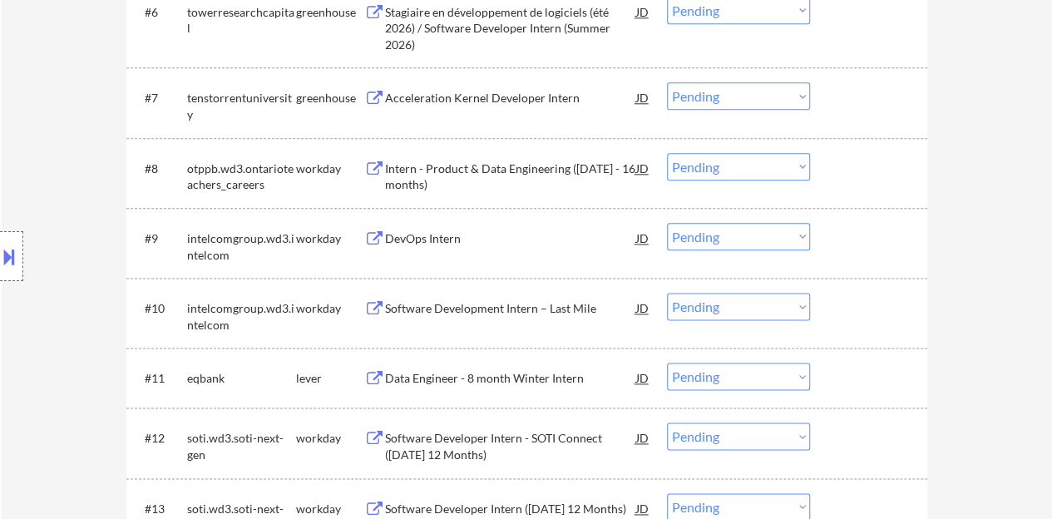
click at [426, 235] on div "DevOps Intern" at bounding box center [510, 238] width 251 height 17
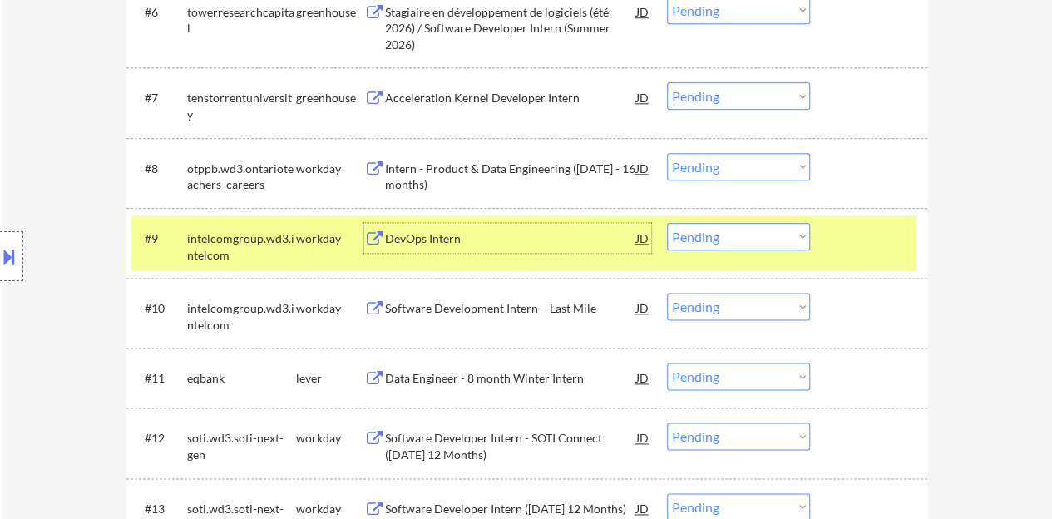
click at [773, 235] on select "Choose an option... Pending Applied Excluded (Questions) Excluded (Expired) Exc…" at bounding box center [738, 236] width 143 height 27
click at [667, 223] on select "Choose an option... Pending Applied Excluded (Questions) Excluded (Expired) Exc…" at bounding box center [738, 236] width 143 height 27
select select ""pending""
click at [725, 163] on select "Choose an option... Pending Applied Excluded (Questions) Excluded (Expired) Exc…" at bounding box center [738, 166] width 143 height 27
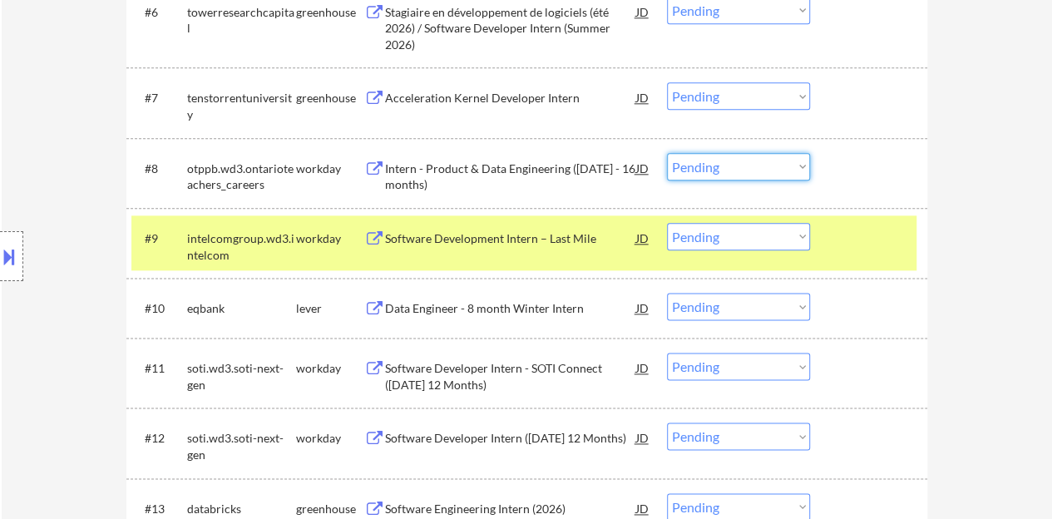
click at [858, 245] on div at bounding box center [870, 238] width 73 height 30
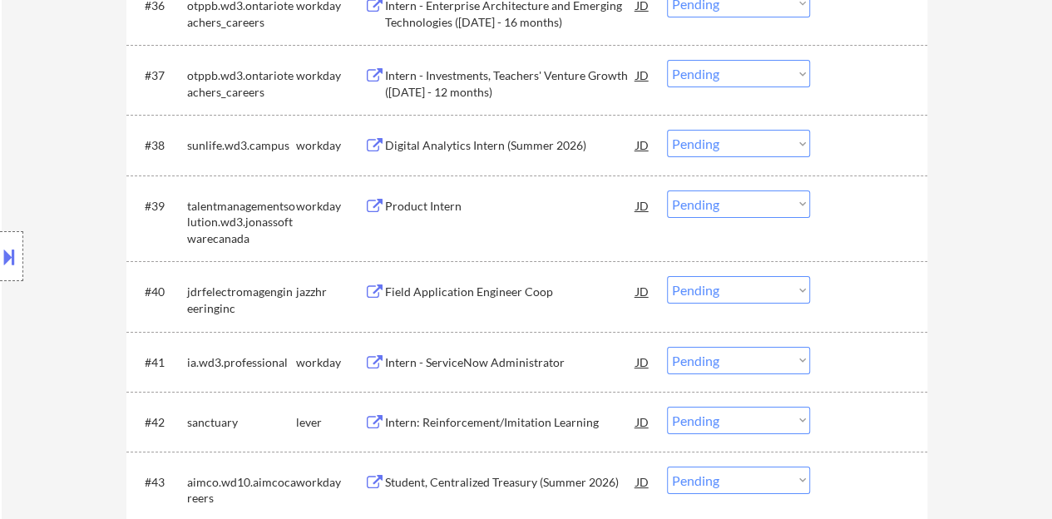
scroll to position [2993, 0]
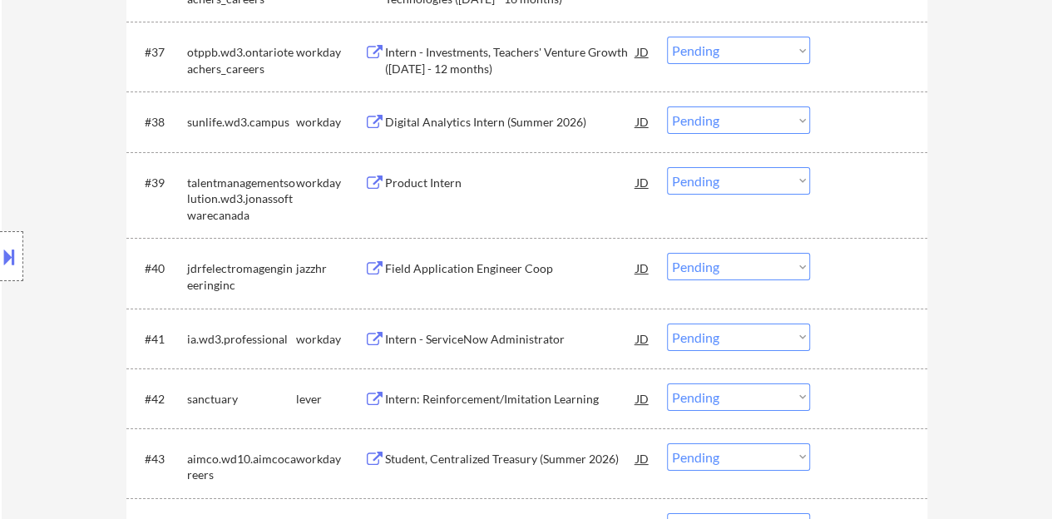
click at [431, 190] on div "Product Intern" at bounding box center [510, 183] width 251 height 17
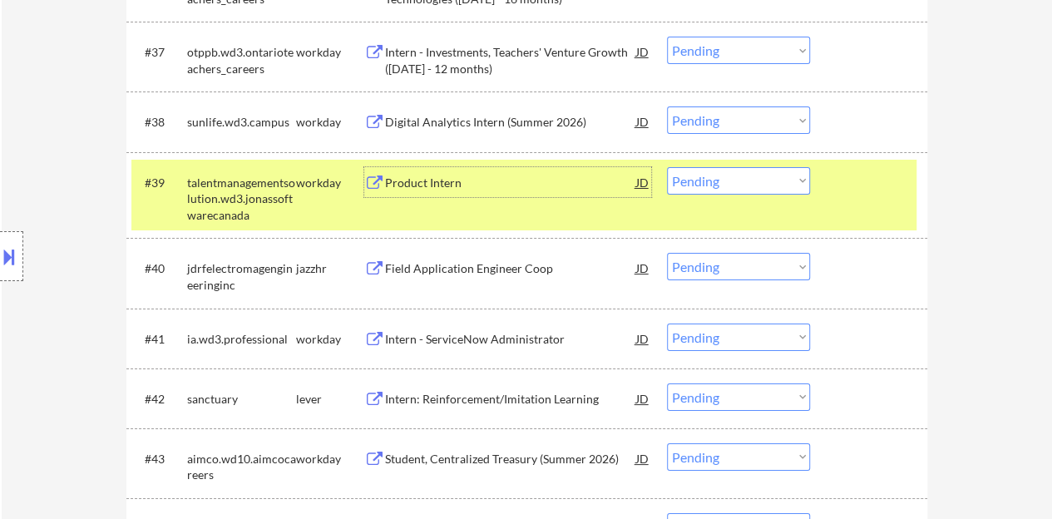
click at [770, 182] on select "Choose an option... Pending Applied Excluded (Questions) Excluded (Expired) Exc…" at bounding box center [738, 180] width 143 height 27
click at [667, 167] on select "Choose an option... Pending Applied Excluded (Questions) Excluded (Expired) Exc…" at bounding box center [738, 180] width 143 height 27
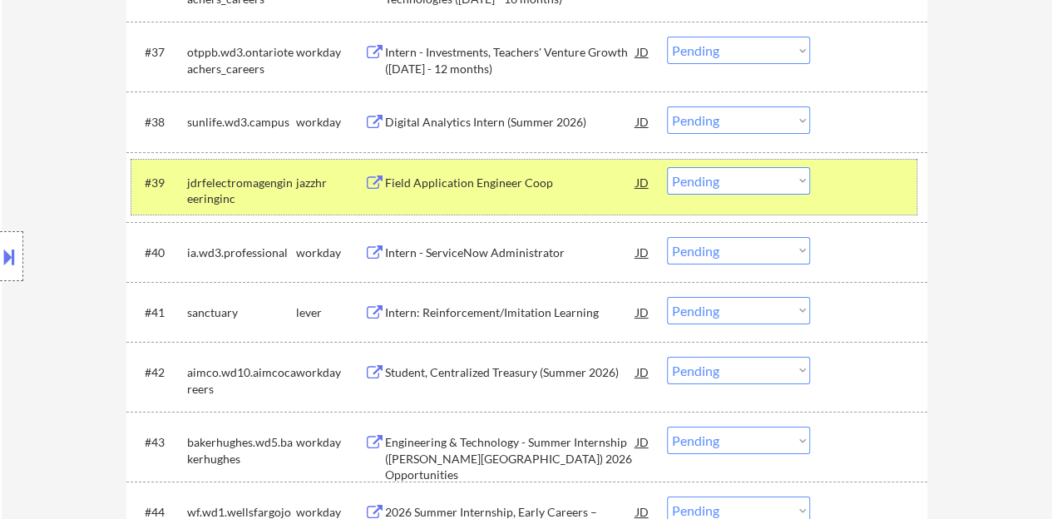
click at [848, 185] on div at bounding box center [870, 182] width 73 height 30
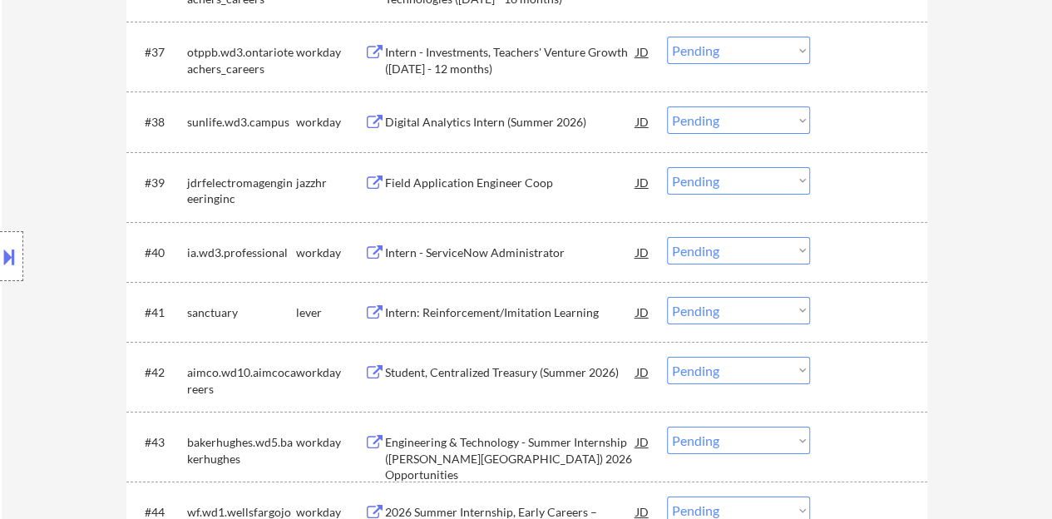
click at [476, 180] on div "Field Application Engineer Coop" at bounding box center [510, 183] width 251 height 17
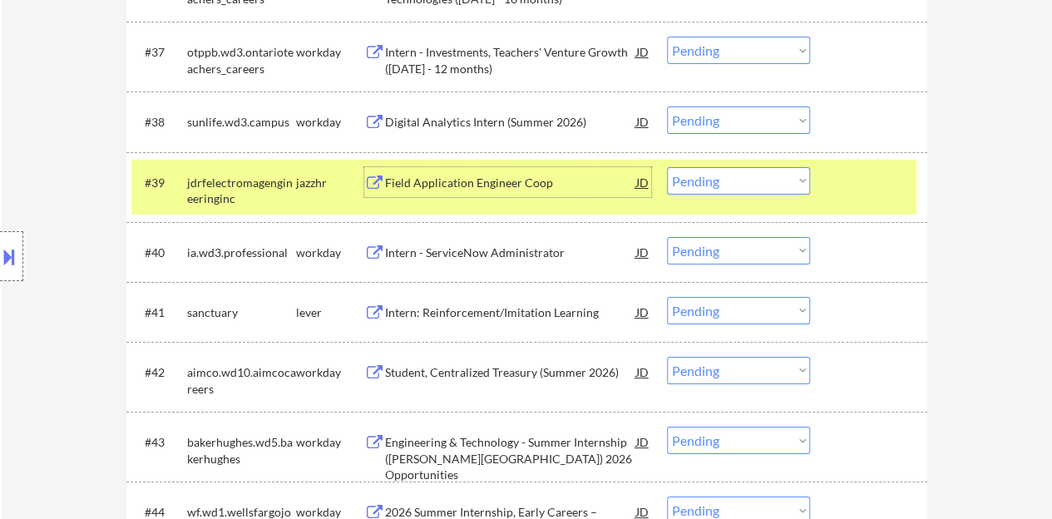
click at [743, 190] on select "Choose an option... Pending Applied Excluded (Questions) Excluded (Expired) Exc…" at bounding box center [738, 180] width 143 height 27
click at [667, 167] on select "Choose an option... Pending Applied Excluded (Questions) Excluded (Expired) Exc…" at bounding box center [738, 180] width 143 height 27
select select ""pending""
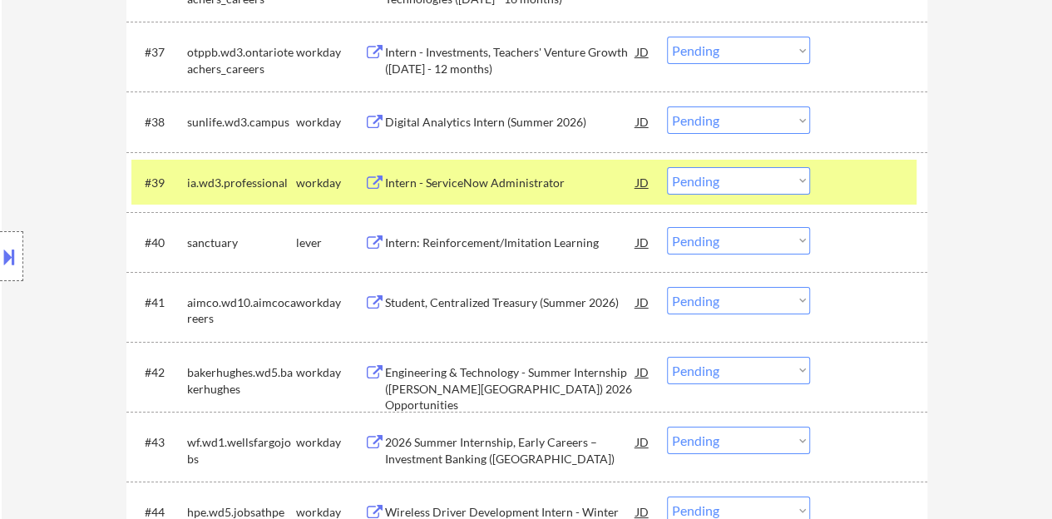
click at [873, 180] on div at bounding box center [870, 182] width 73 height 30
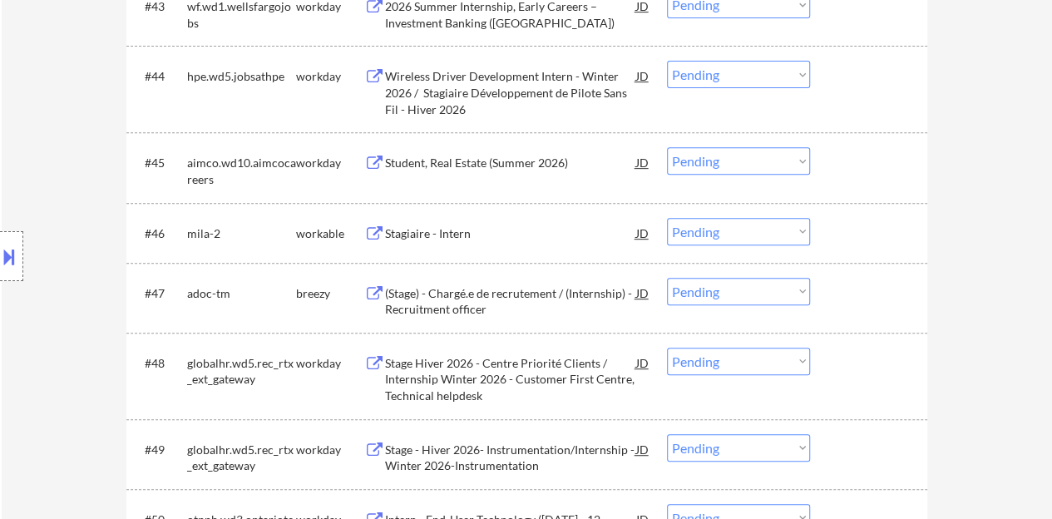
scroll to position [3409, 0]
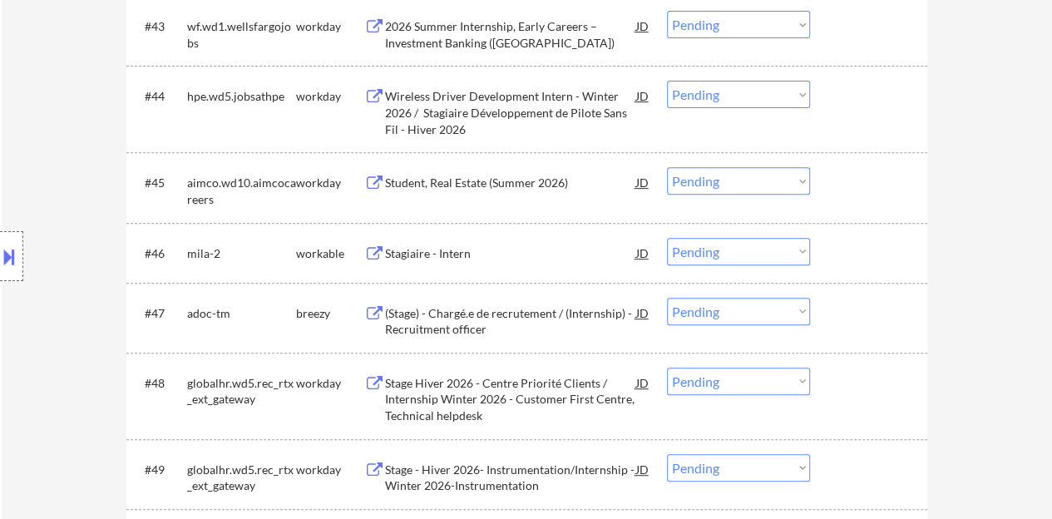
click at [429, 252] on div "Stagiaire - Intern" at bounding box center [510, 253] width 251 height 17
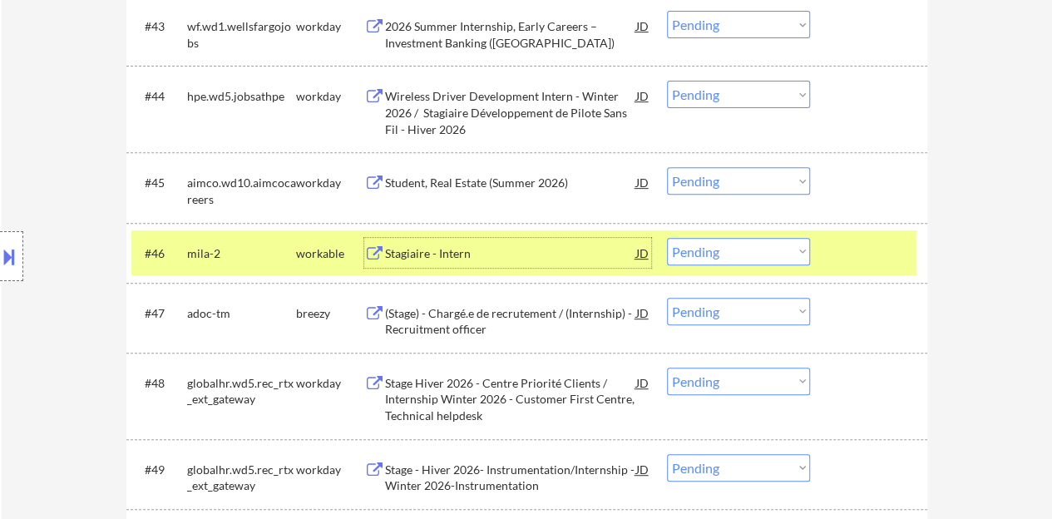
click at [740, 259] on select "Choose an option... Pending Applied Excluded (Questions) Excluded (Expired) Exc…" at bounding box center [738, 251] width 143 height 27
click at [667, 238] on select "Choose an option... Pending Applied Excluded (Questions) Excluded (Expired) Exc…" at bounding box center [738, 251] width 143 height 27
select select ""pending""
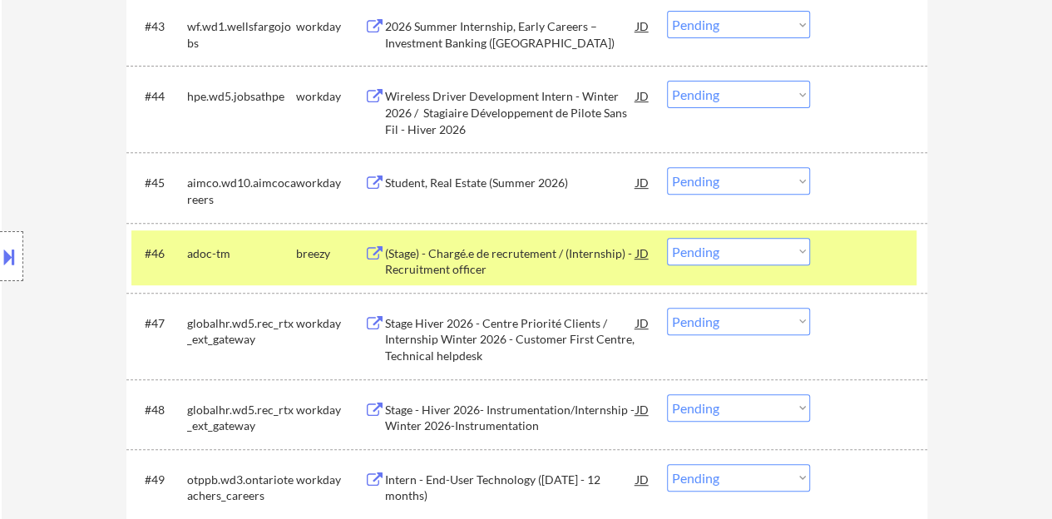
click at [895, 265] on div at bounding box center [870, 253] width 73 height 30
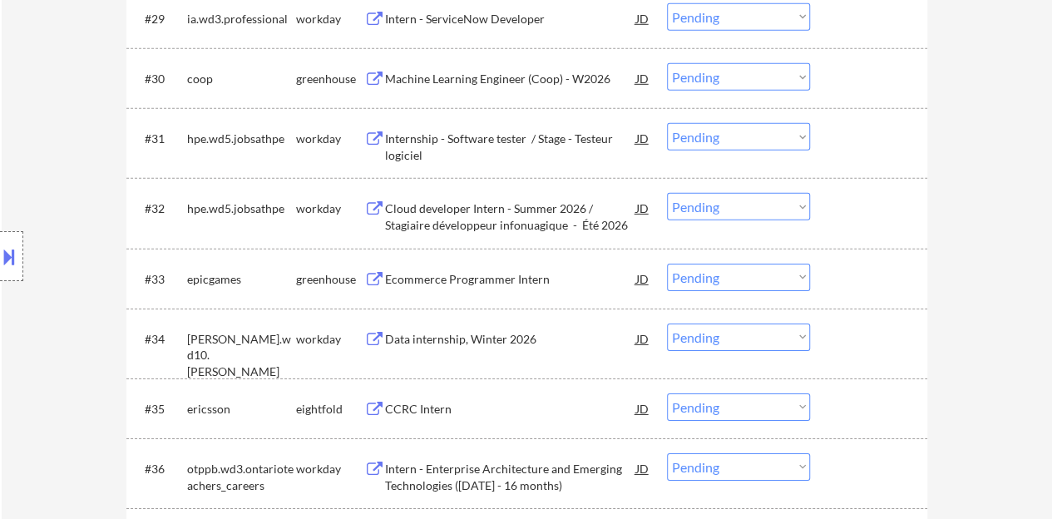
scroll to position [2411, 0]
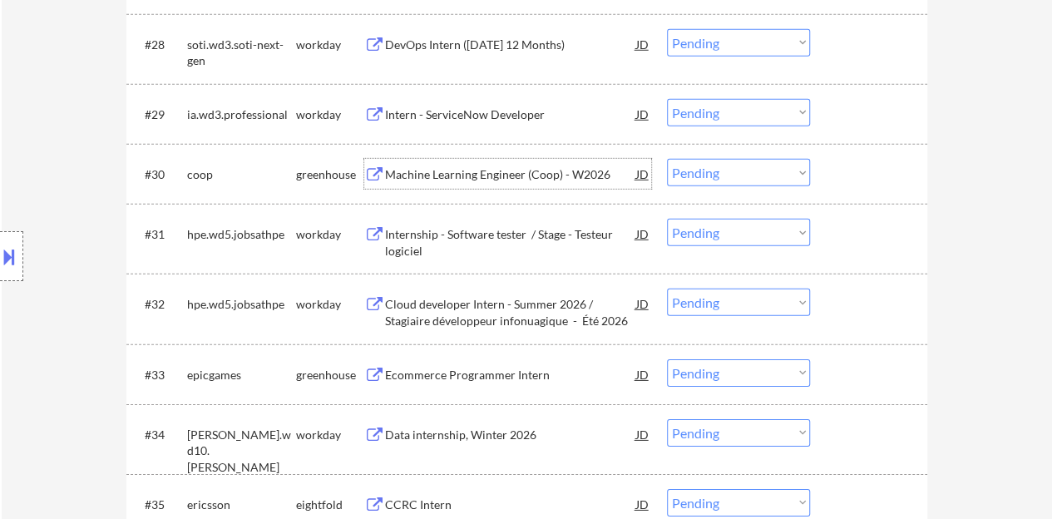
click at [446, 177] on div "Machine Learning Engineer (Coop) - W2026" at bounding box center [510, 174] width 251 height 17
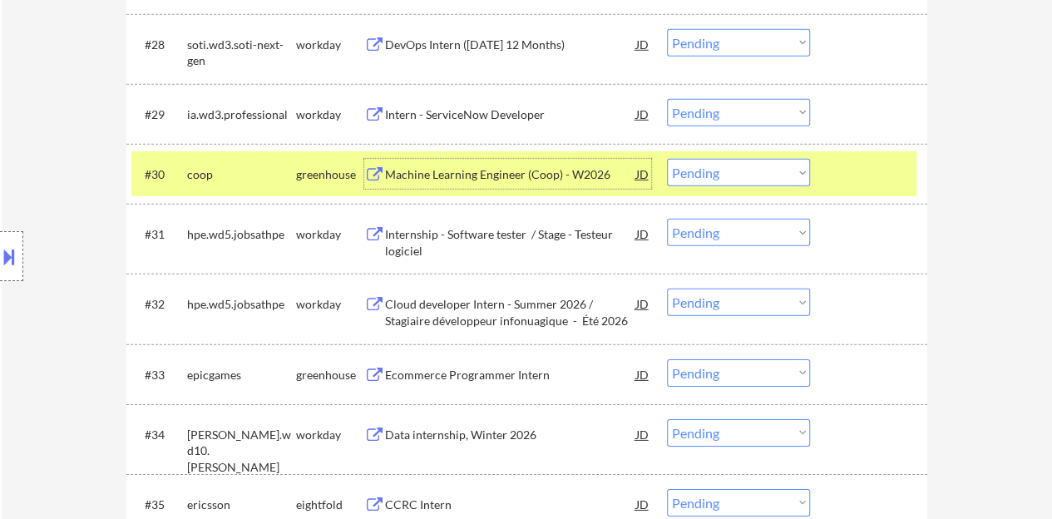
click at [714, 180] on select "Choose an option... Pending Applied Excluded (Questions) Excluded (Expired) Exc…" at bounding box center [738, 172] width 143 height 27
click at [667, 159] on select "Choose an option... Pending Applied Excluded (Questions) Excluded (Expired) Exc…" at bounding box center [738, 172] width 143 height 27
select select ""pending""
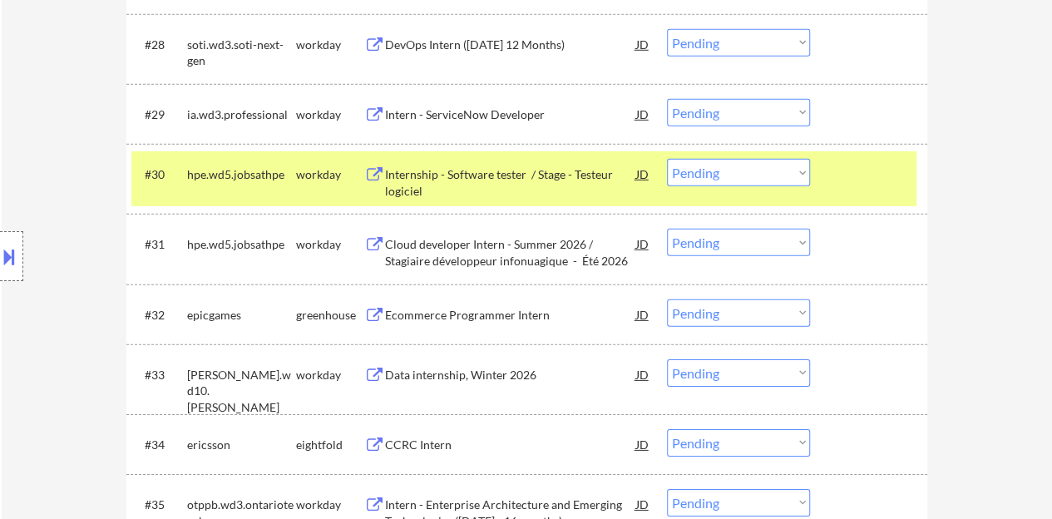
click at [875, 180] on div at bounding box center [870, 174] width 73 height 30
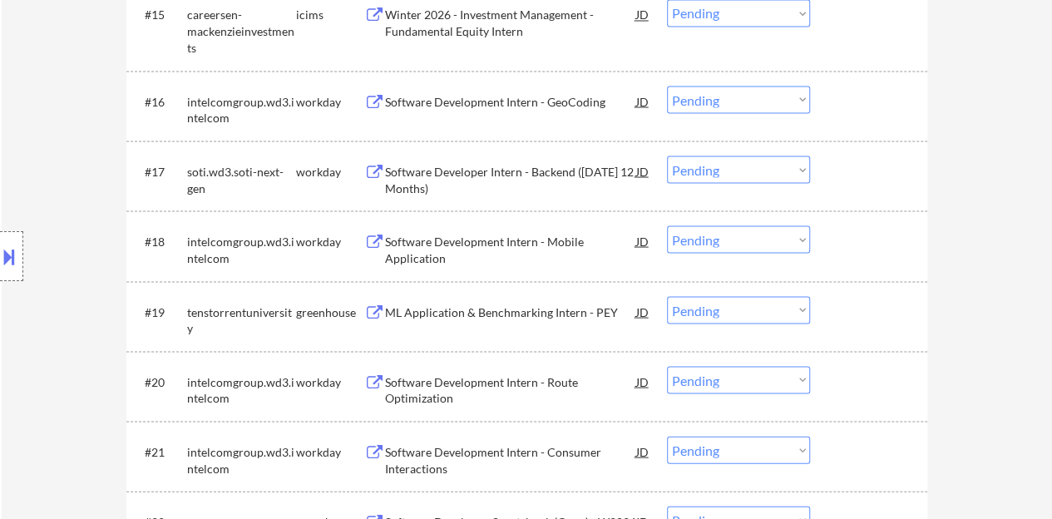
scroll to position [1580, 0]
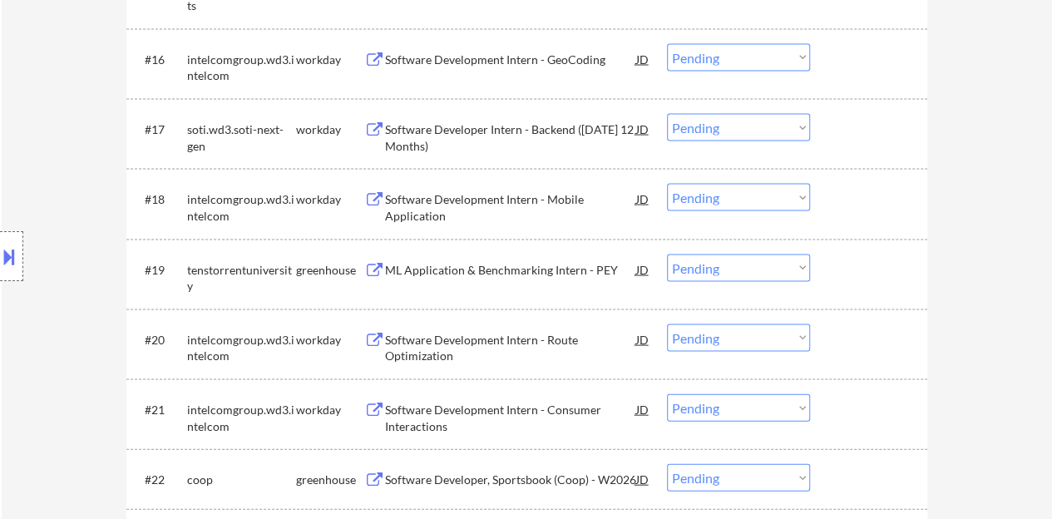
click at [489, 266] on div "ML Application & Benchmarking Intern - PEY" at bounding box center [510, 270] width 251 height 17
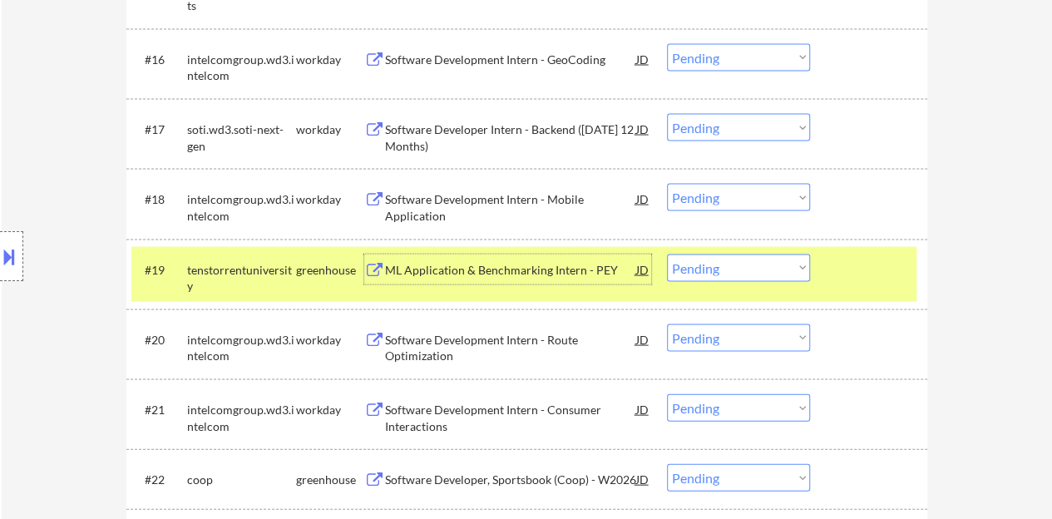
click at [834, 291] on div "#19 tenstorrentuniversity greenhouse ML Application & Benchmarking Intern - [PE…" at bounding box center [523, 274] width 785 height 55
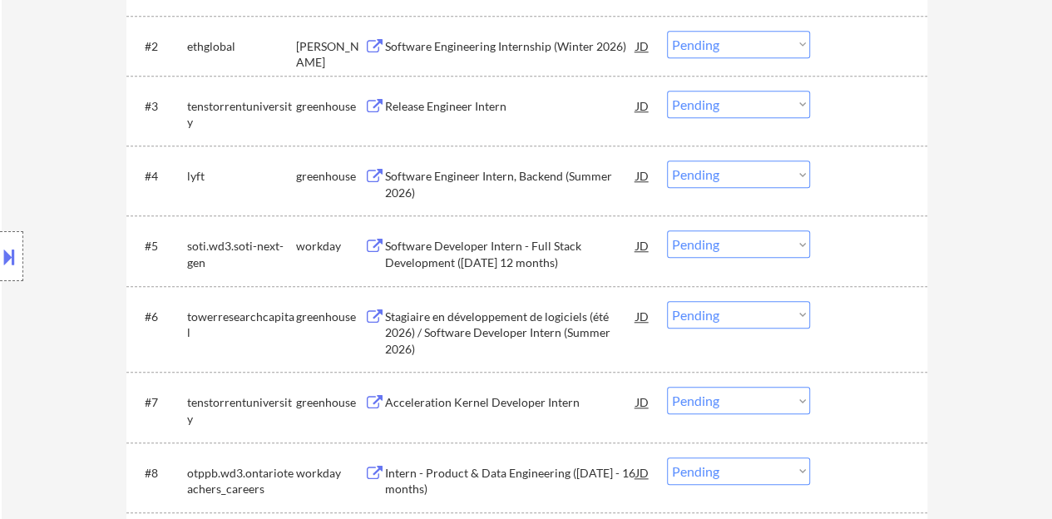
scroll to position [499, 0]
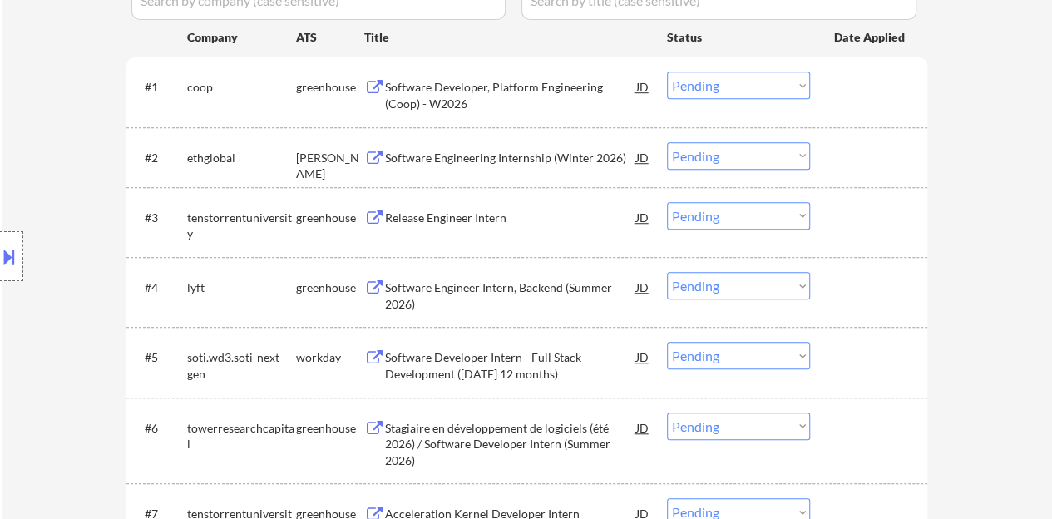
click at [511, 156] on div "Software Engineering Internship (Winter 2026)" at bounding box center [510, 158] width 251 height 17
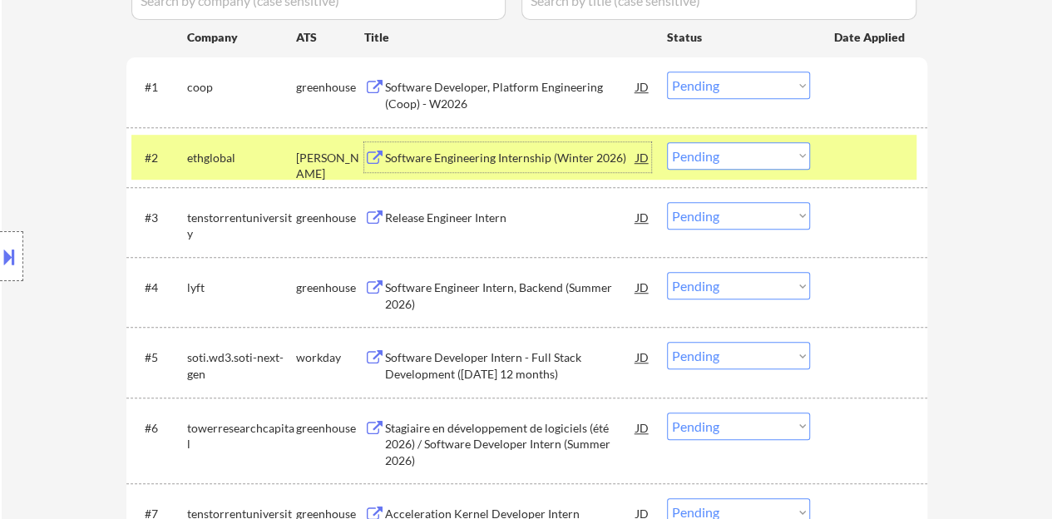
click at [747, 156] on select "Choose an option... Pending Applied Excluded (Questions) Excluded (Expired) Exc…" at bounding box center [738, 155] width 143 height 27
click at [667, 142] on select "Choose an option... Pending Applied Excluded (Questions) Excluded (Expired) Exc…" at bounding box center [738, 155] width 143 height 27
select select ""pending""
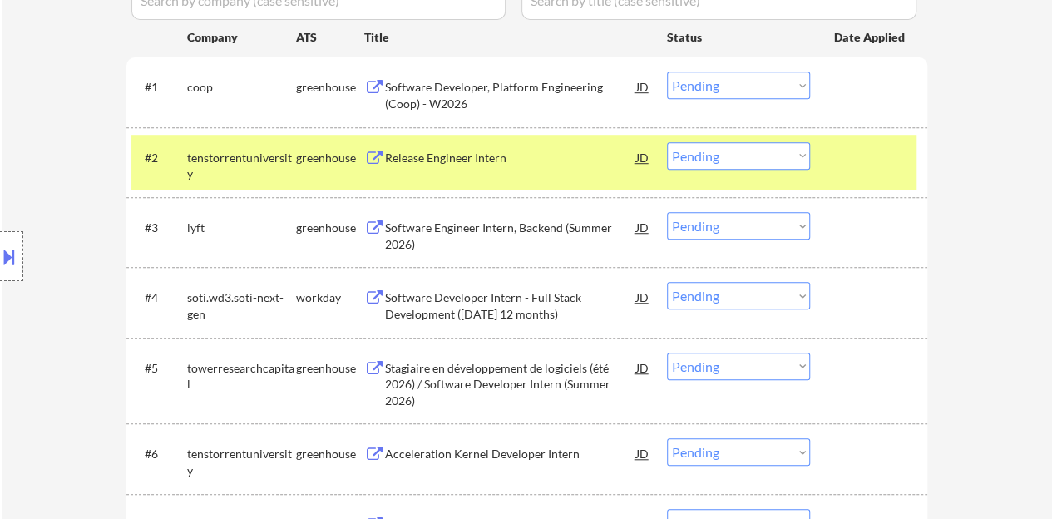
click at [851, 155] on div at bounding box center [870, 157] width 73 height 30
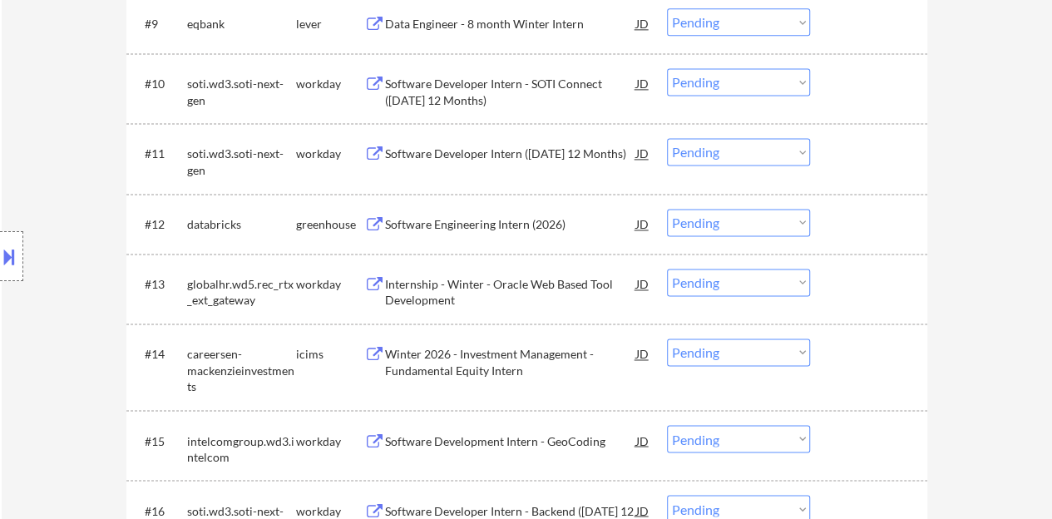
scroll to position [1164, 0]
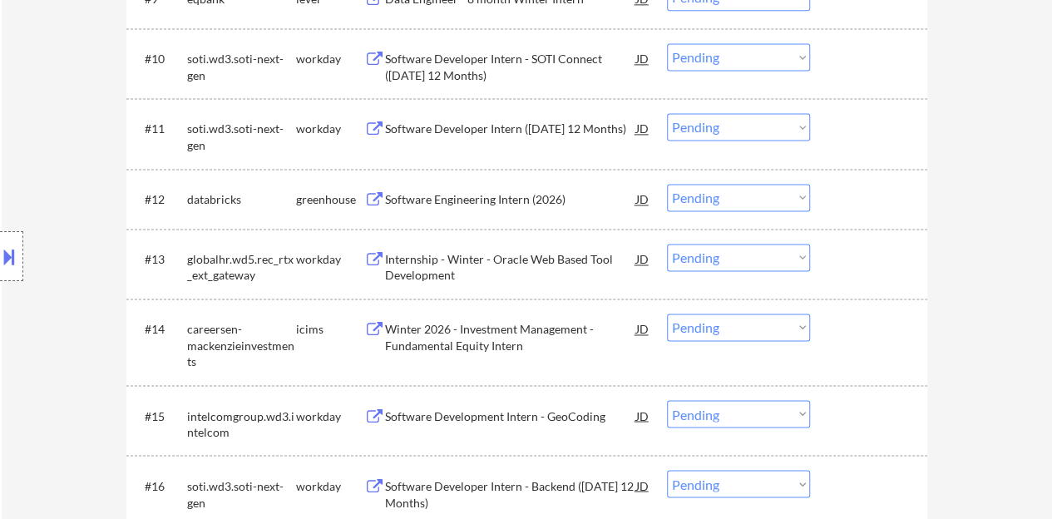
click at [514, 205] on div "Software Engineering Intern (2026)" at bounding box center [510, 199] width 251 height 17
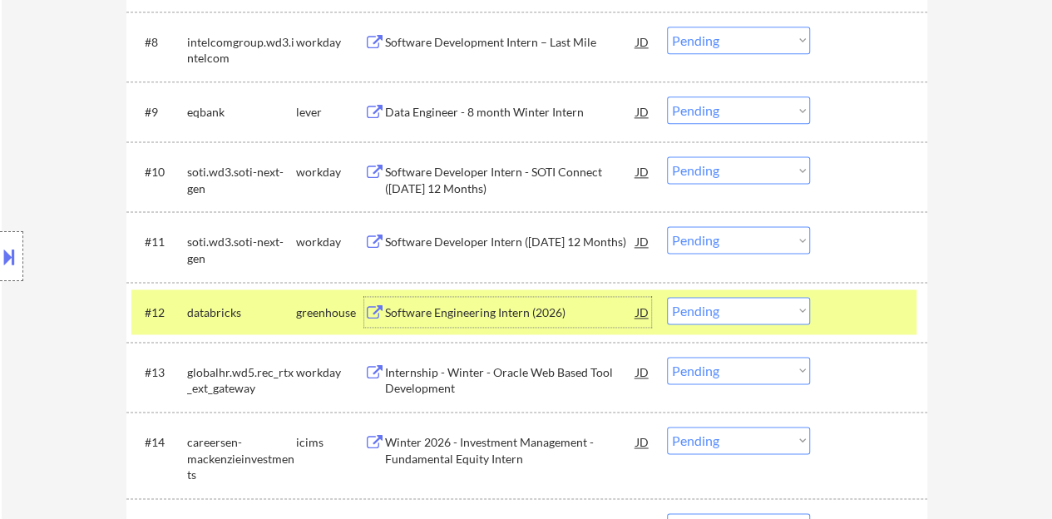
scroll to position [1081, 0]
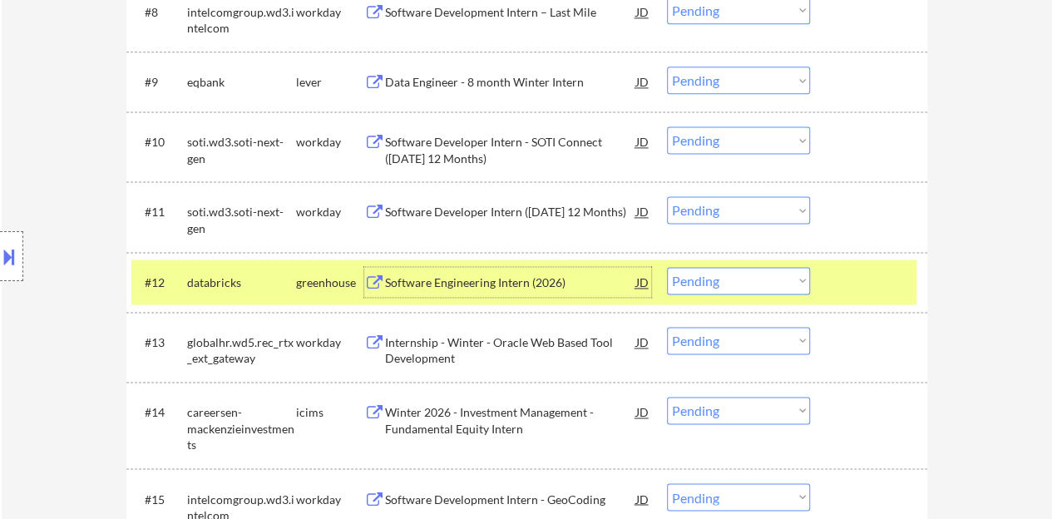
click at [782, 273] on select "Choose an option... Pending Applied Excluded (Questions) Excluded (Expired) Exc…" at bounding box center [738, 280] width 143 height 27
click at [667, 267] on select "Choose an option... Pending Applied Excluded (Questions) Excluded (Expired) Exc…" at bounding box center [738, 280] width 143 height 27
select select ""pending""
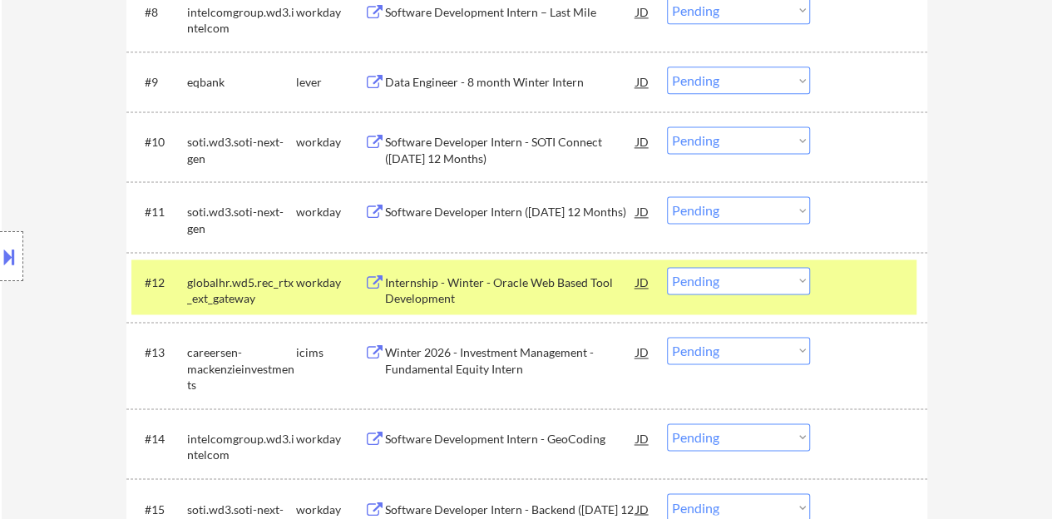
click at [836, 289] on div at bounding box center [870, 282] width 73 height 30
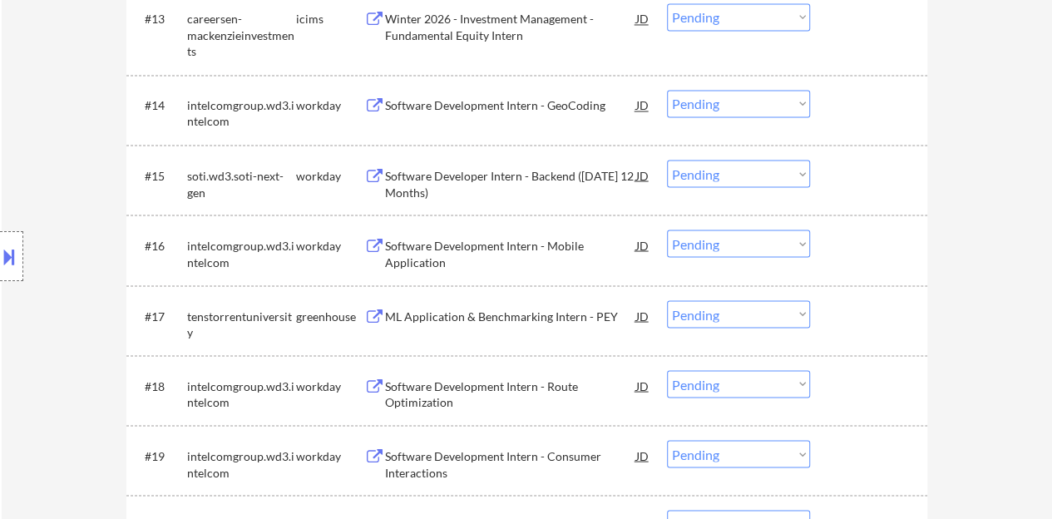
scroll to position [1413, 0]
click at [406, 238] on div "Software Development Intern - Mobile Application" at bounding box center [510, 254] width 251 height 32
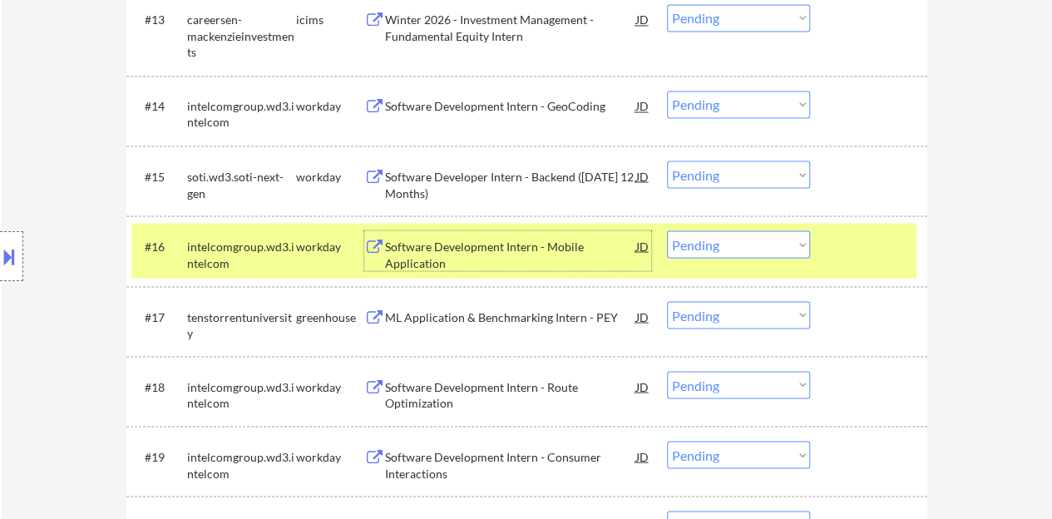
click at [765, 249] on select "Choose an option... Pending Applied Excluded (Questions) Excluded (Expired) Exc…" at bounding box center [738, 243] width 143 height 27
click at [667, 230] on select "Choose an option... Pending Applied Excluded (Questions) Excluded (Expired) Exc…" at bounding box center [738, 243] width 143 height 27
select select ""pending""
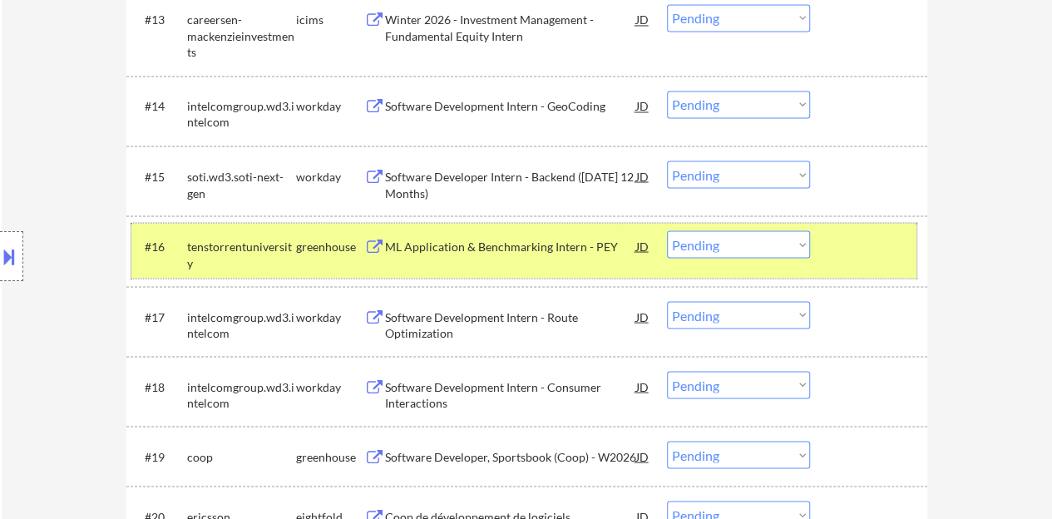
click at [872, 251] on div at bounding box center [870, 245] width 73 height 30
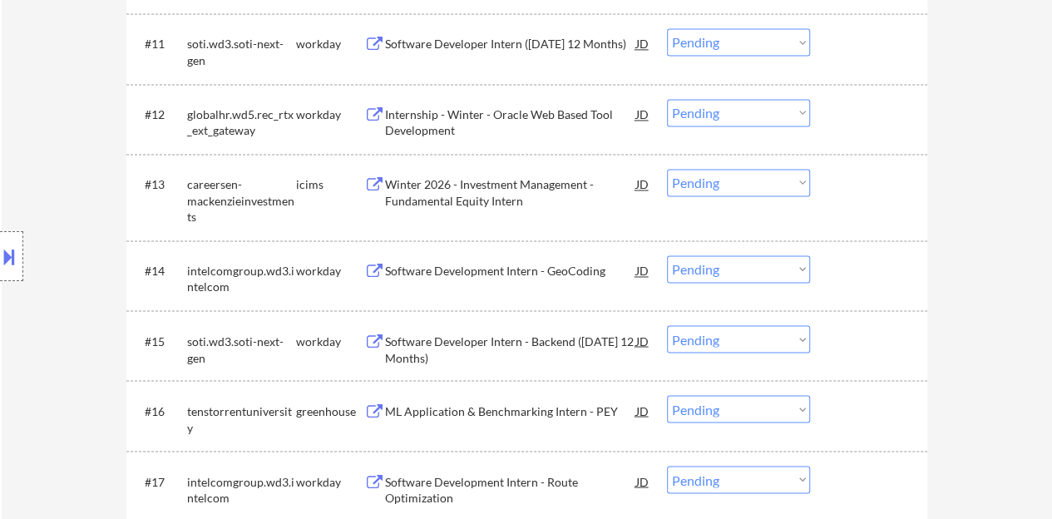
scroll to position [1247, 0]
click at [515, 279] on div "Software Development Intern - GeoCoding" at bounding box center [510, 272] width 251 height 17
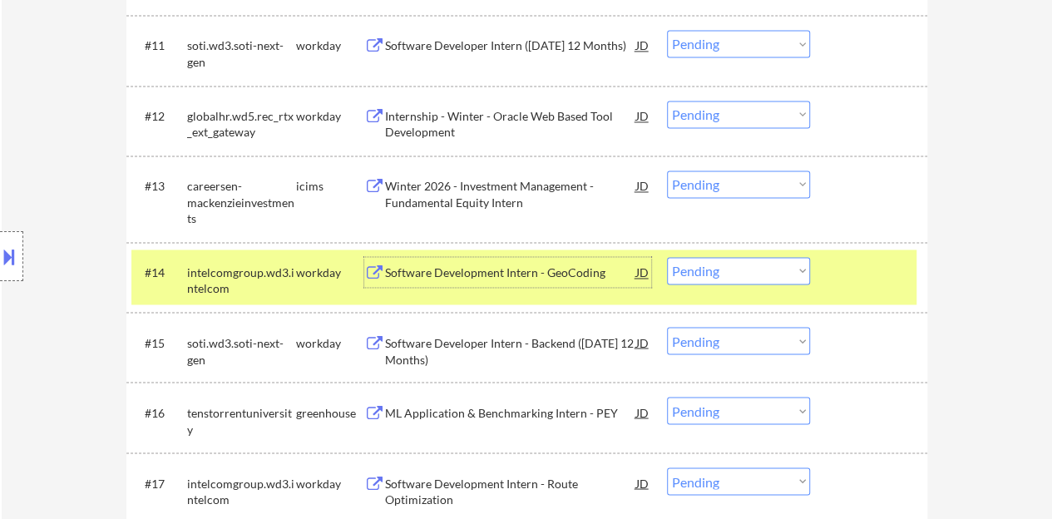
click at [705, 267] on select "Choose an option... Pending Applied Excluded (Questions) Excluded (Expired) Exc…" at bounding box center [738, 270] width 143 height 27
click at [667, 257] on select "Choose an option... Pending Applied Excluded (Questions) Excluded (Expired) Exc…" at bounding box center [738, 270] width 143 height 27
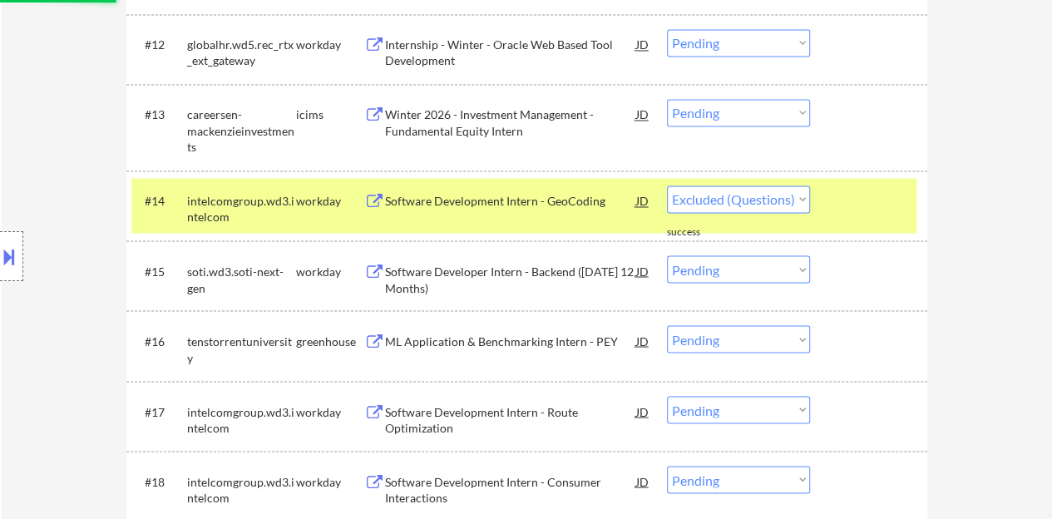
select select ""pending""
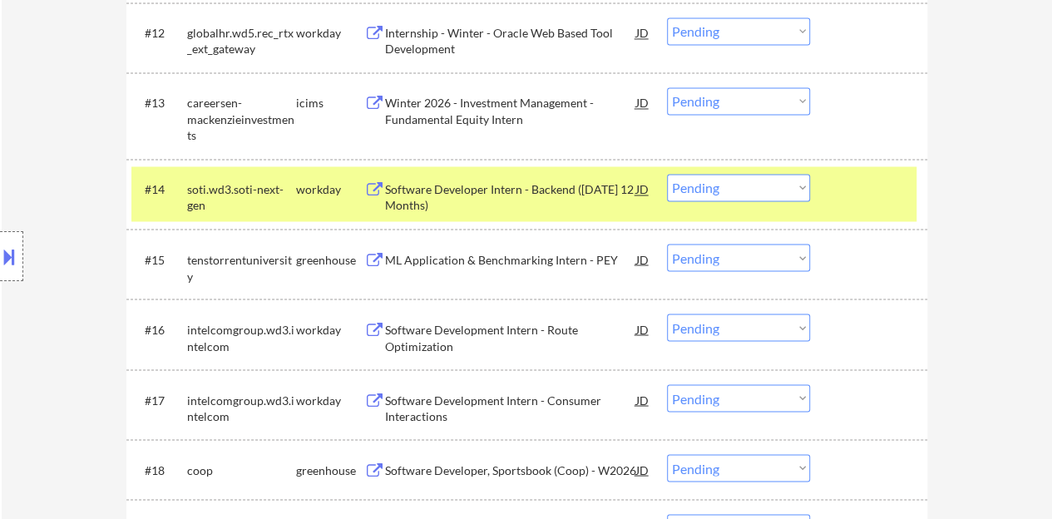
click at [860, 185] on div at bounding box center [870, 189] width 73 height 30
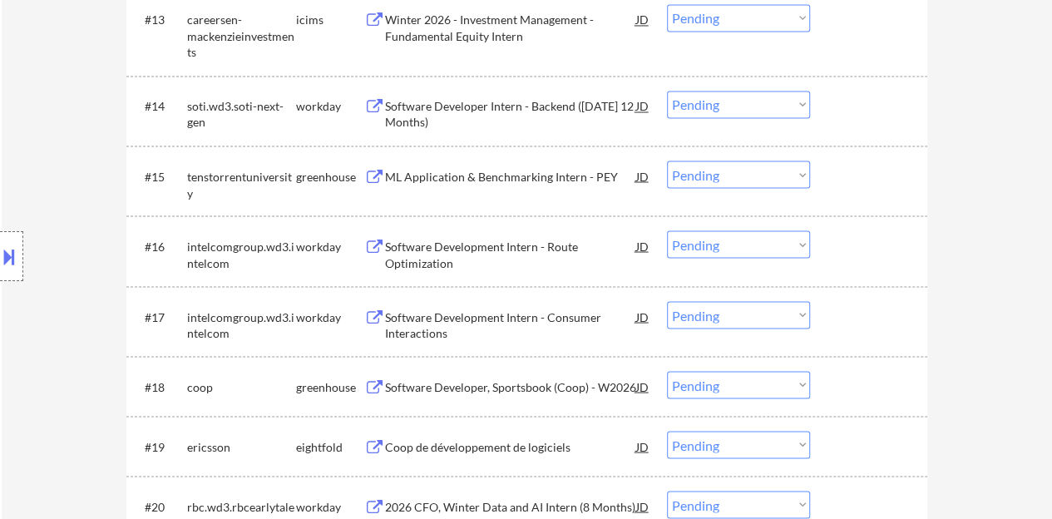
scroll to position [1497, 0]
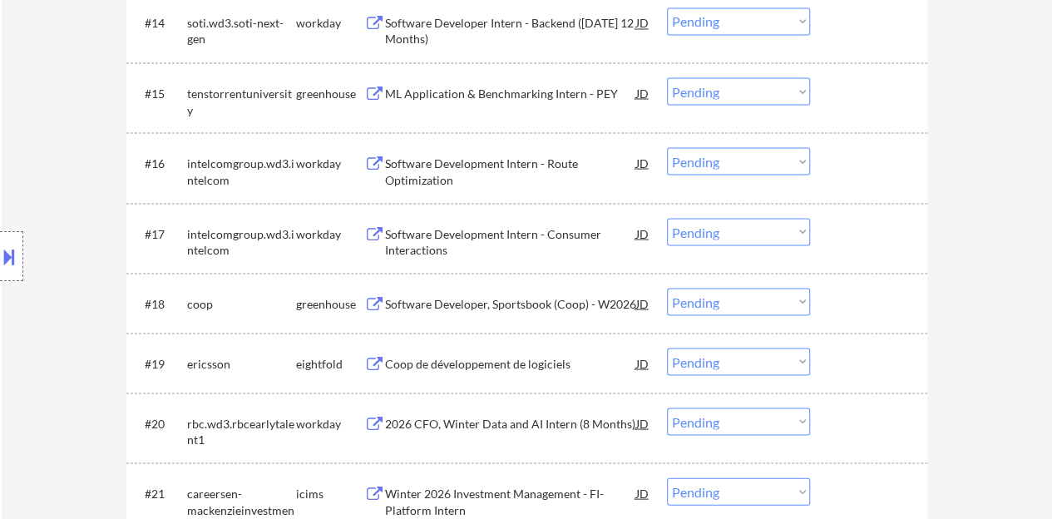
click at [865, 150] on div at bounding box center [870, 162] width 73 height 30
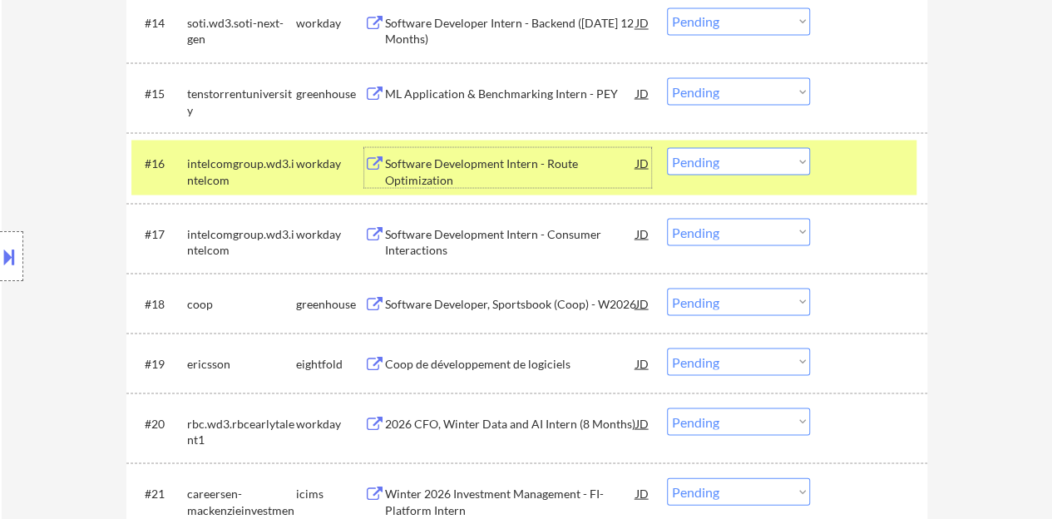
click at [469, 181] on div "Software Development Intern - Route Optimization" at bounding box center [510, 171] width 251 height 32
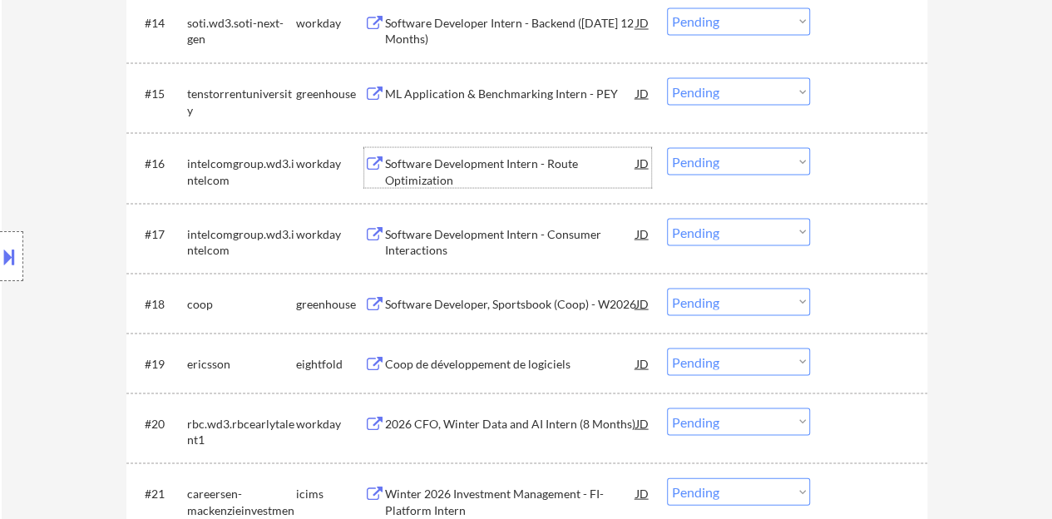
click at [903, 170] on div at bounding box center [870, 162] width 73 height 30
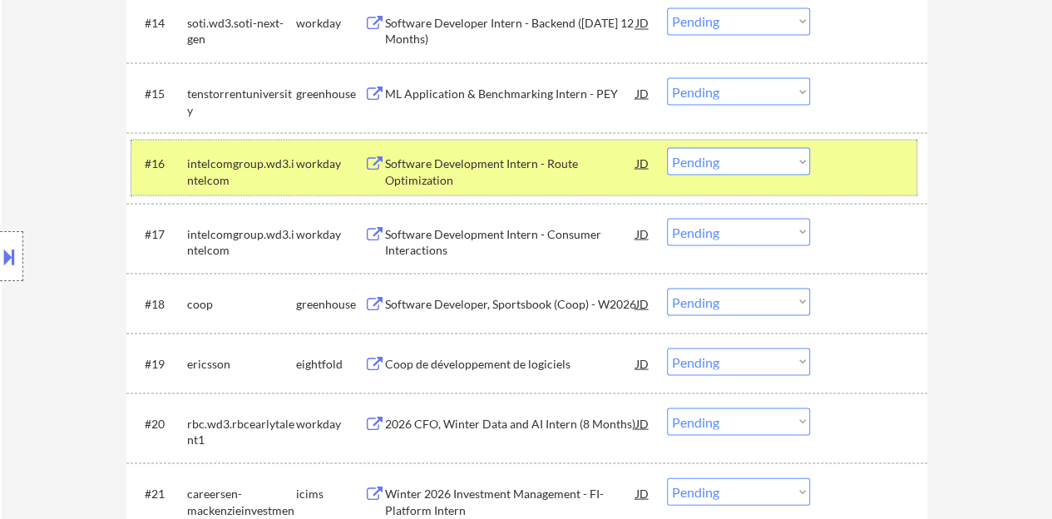
click at [721, 169] on select "Choose an option... Pending Applied Excluded (Questions) Excluded (Expired) Exc…" at bounding box center [738, 160] width 143 height 27
click at [667, 147] on select "Choose an option... Pending Applied Excluded (Questions) Excluded (Expired) Exc…" at bounding box center [738, 160] width 143 height 27
select select ""pending""
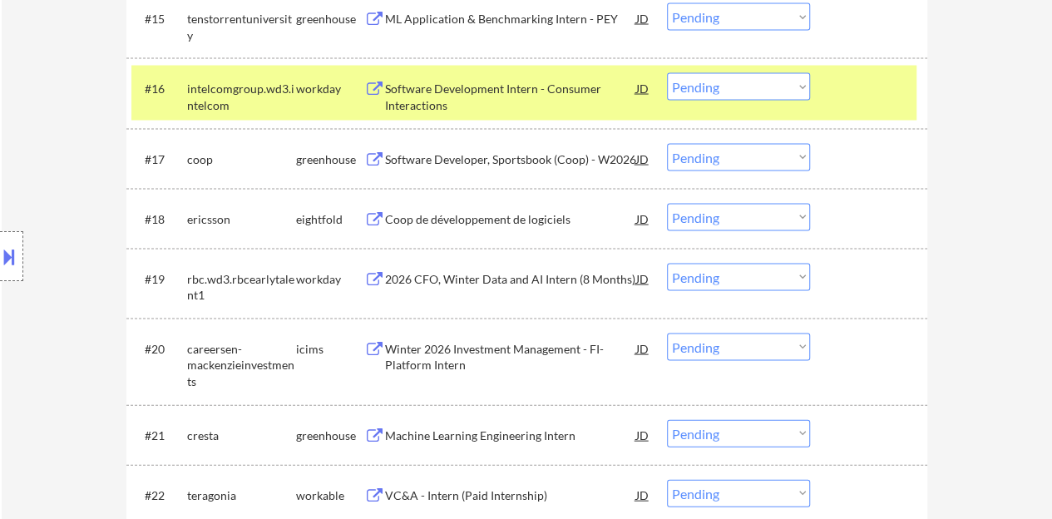
scroll to position [1580, 0]
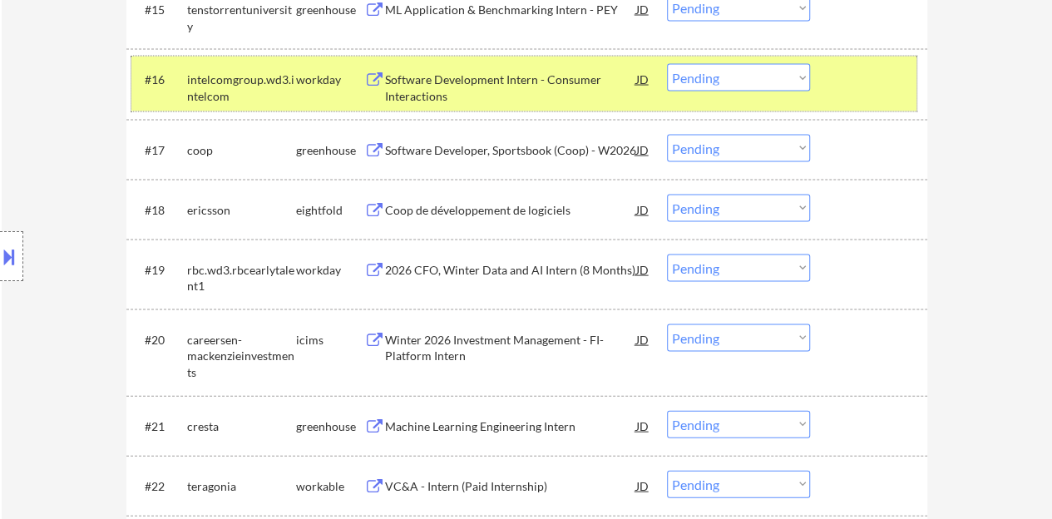
click at [866, 87] on div at bounding box center [870, 79] width 73 height 30
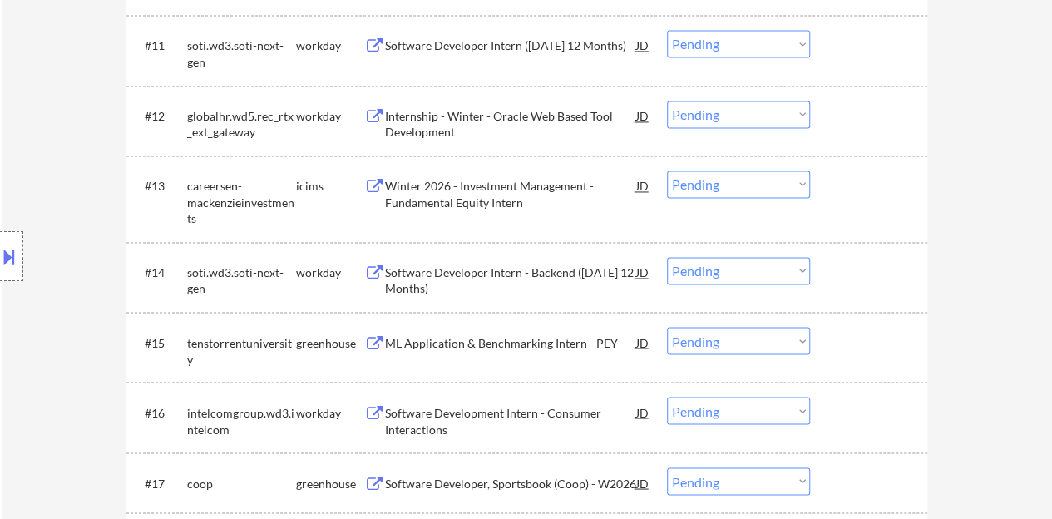
scroll to position [1164, 0]
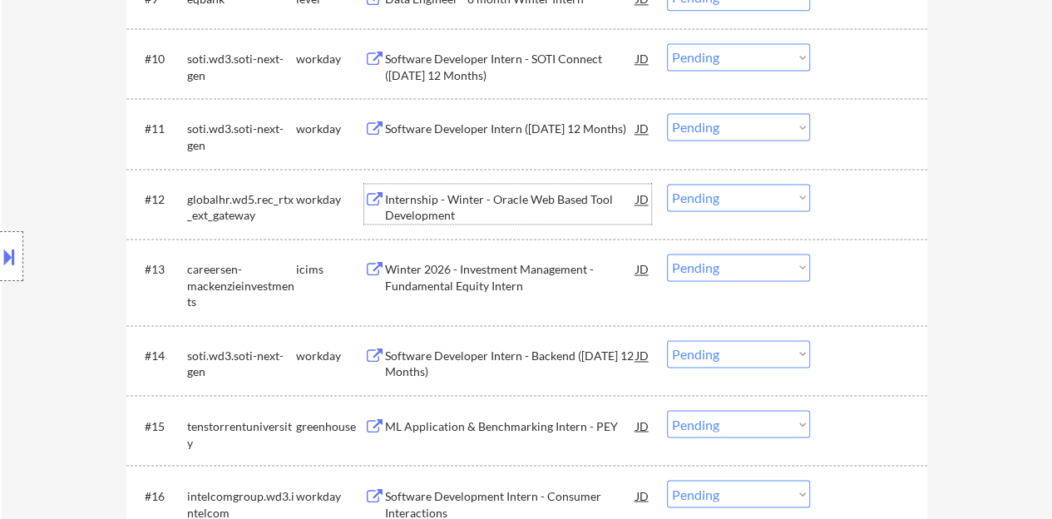
click at [491, 200] on div "Internship - Winter - Oracle Web Based Tool Development" at bounding box center [510, 207] width 251 height 32
